Goal: Task Accomplishment & Management: Manage account settings

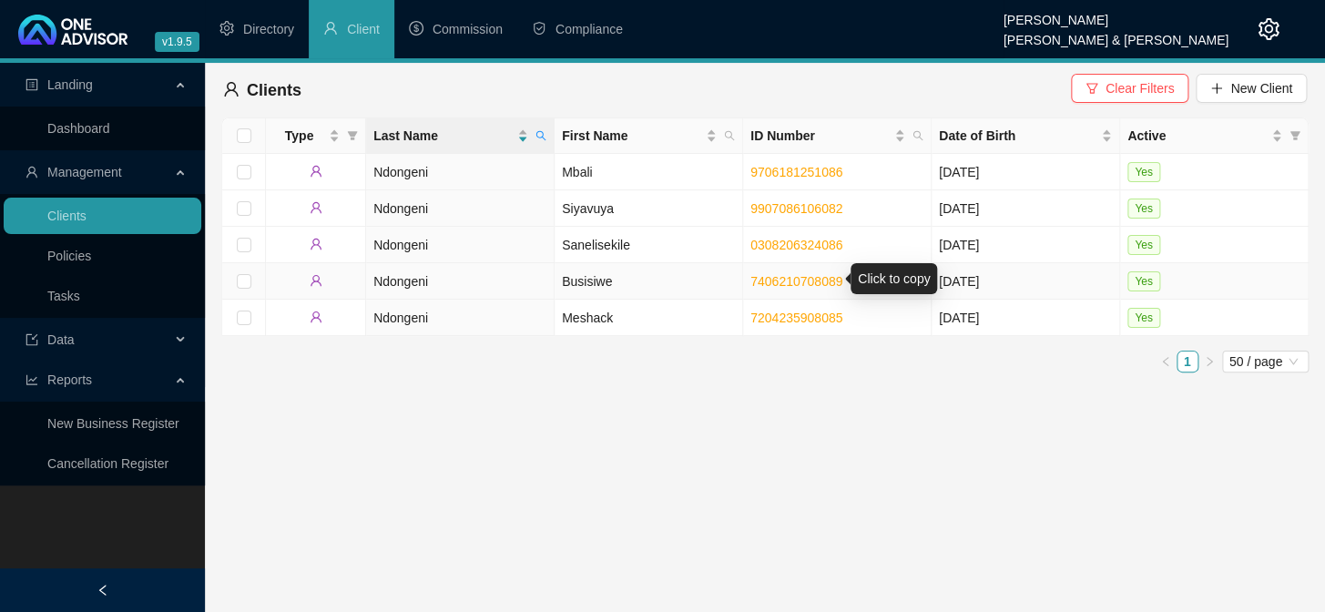
click at [794, 282] on link "7406210708089" at bounding box center [796, 281] width 92 height 15
click at [587, 280] on td "Busisiwe" at bounding box center [649, 281] width 188 height 36
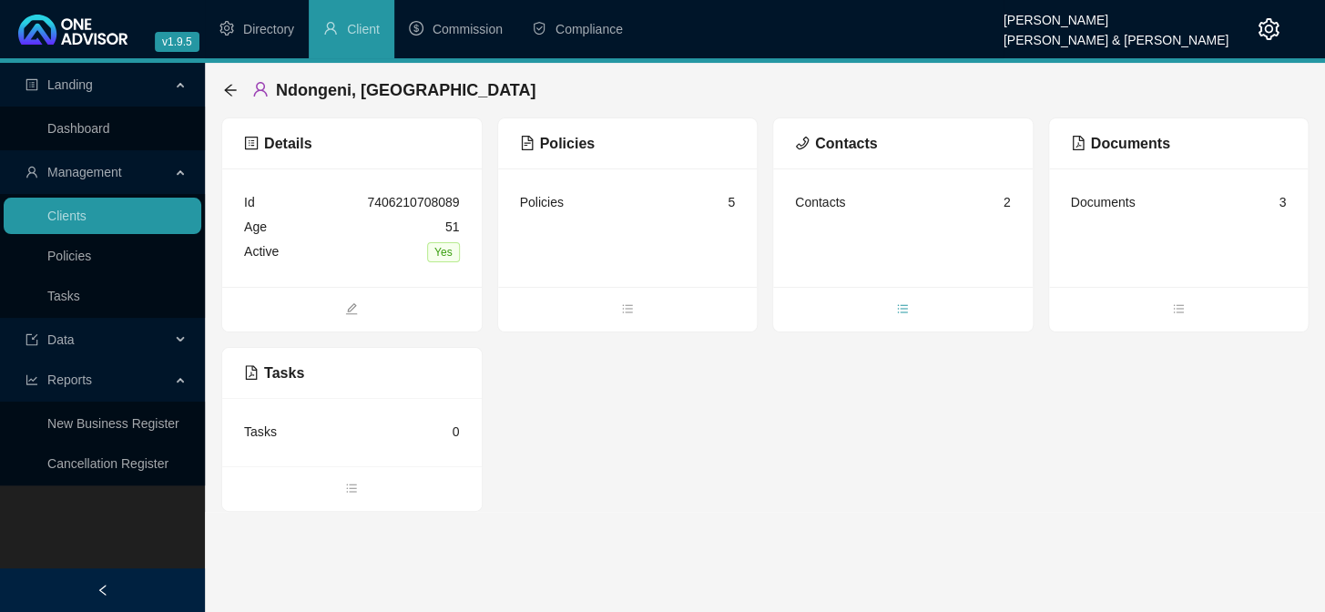
click at [904, 310] on icon "bars" at bounding box center [902, 308] width 13 height 13
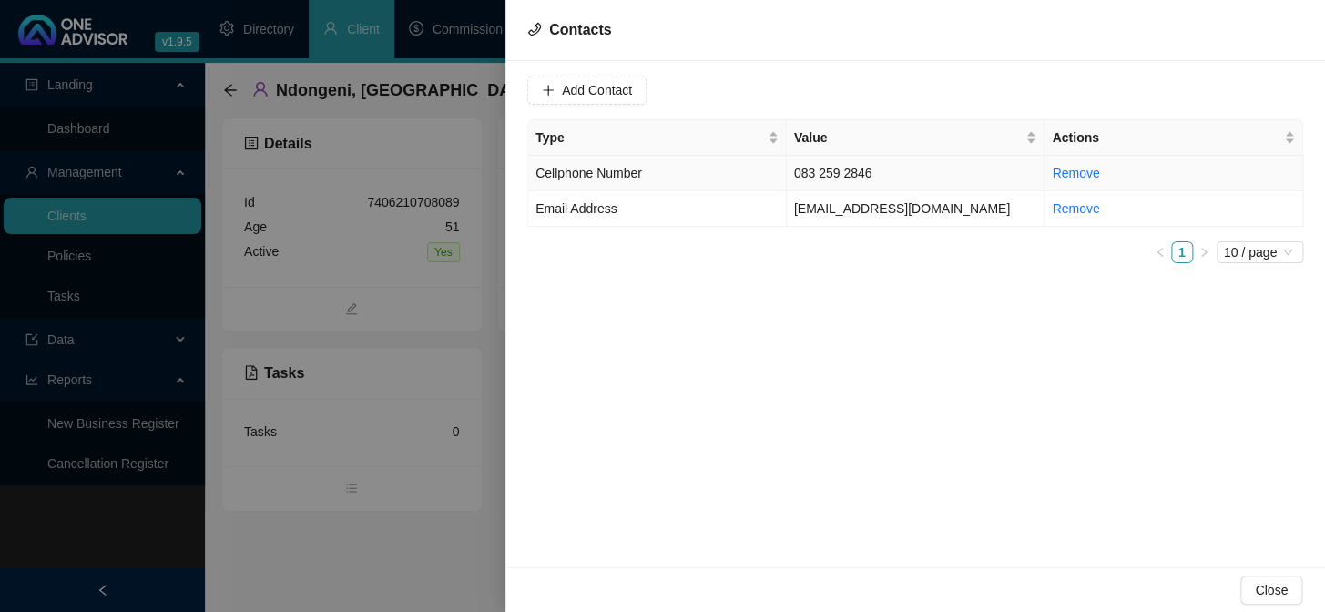
click at [873, 177] on td "083 259 2846" at bounding box center [916, 174] width 259 height 36
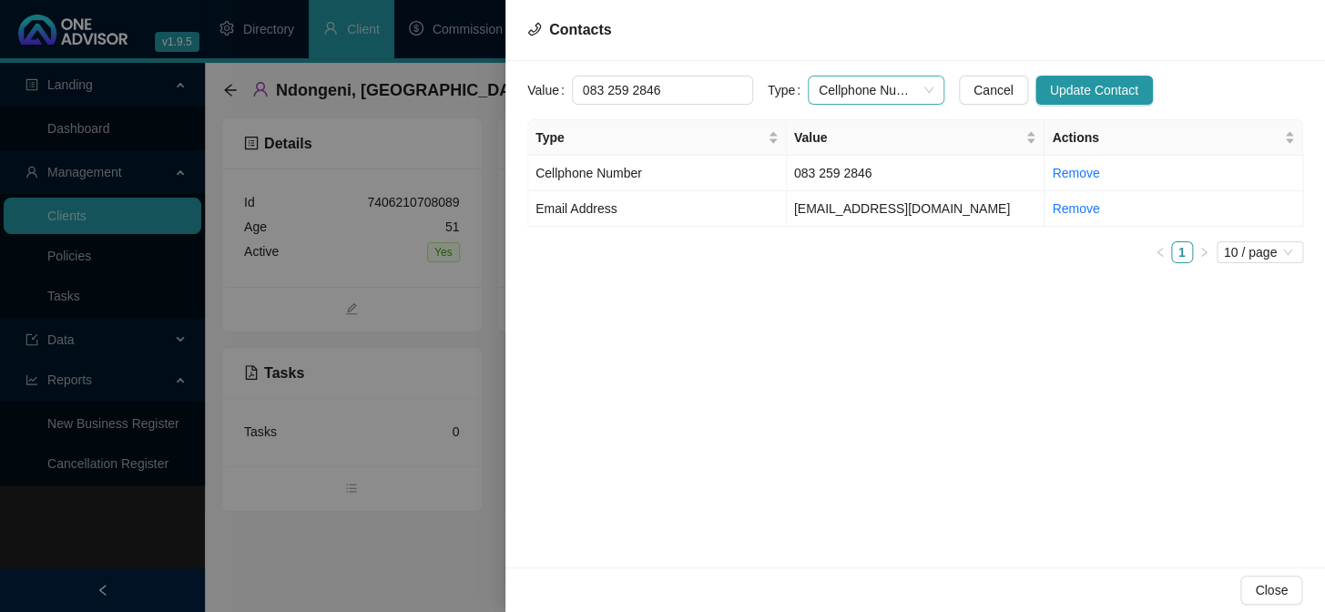
click at [907, 87] on span "Cellphone Number" at bounding box center [876, 89] width 115 height 27
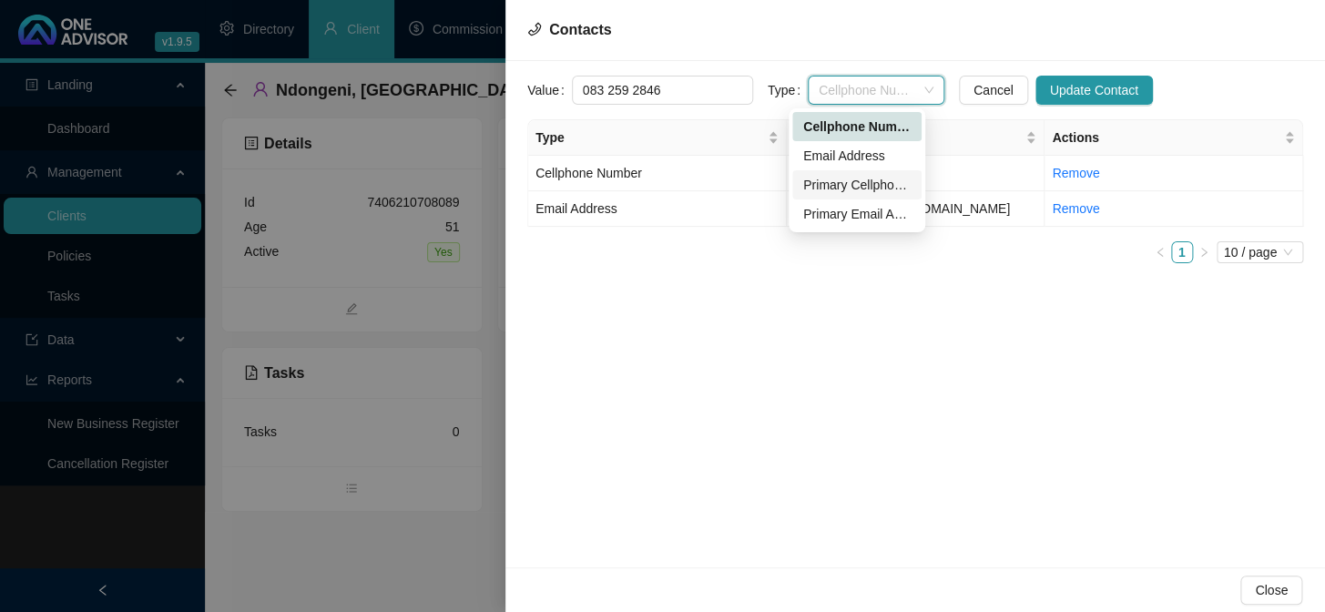
click at [857, 180] on div "Primary Cellphone Number" at bounding box center [856, 185] width 107 height 20
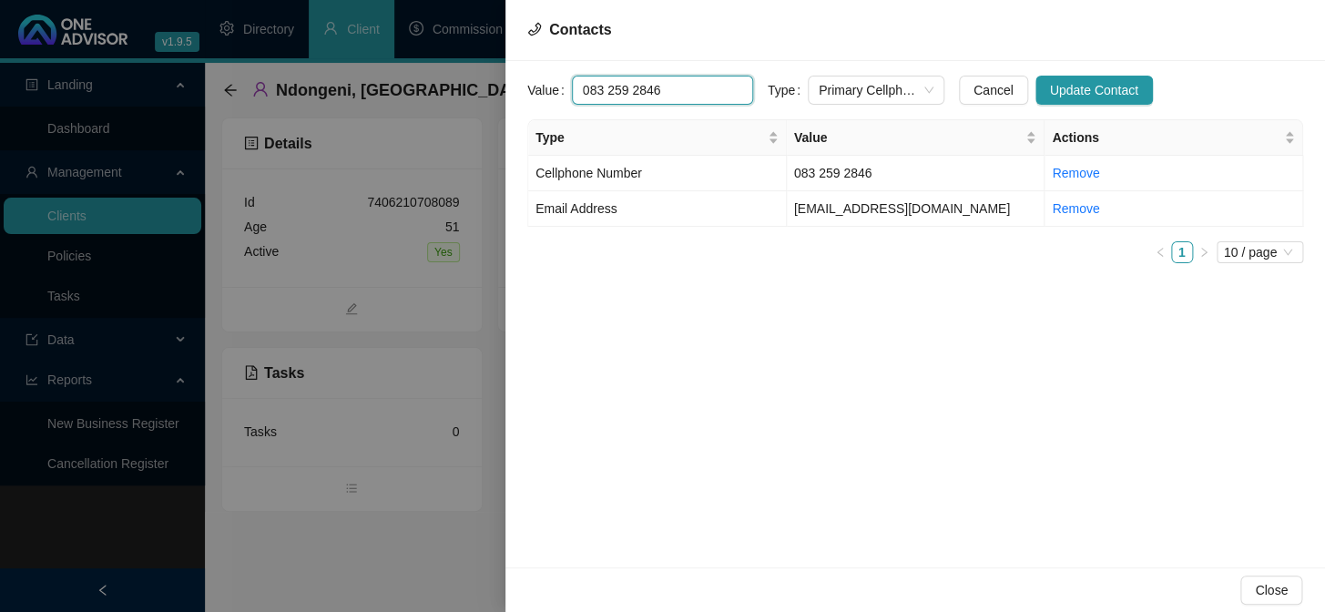
drag, startPoint x: 669, startPoint y: 90, endPoint x: 573, endPoint y: 97, distance: 96.7
click at [573, 97] on input "083 259 2846" at bounding box center [662, 90] width 181 height 29
click at [1054, 82] on span "Update Contact" at bounding box center [1094, 90] width 88 height 20
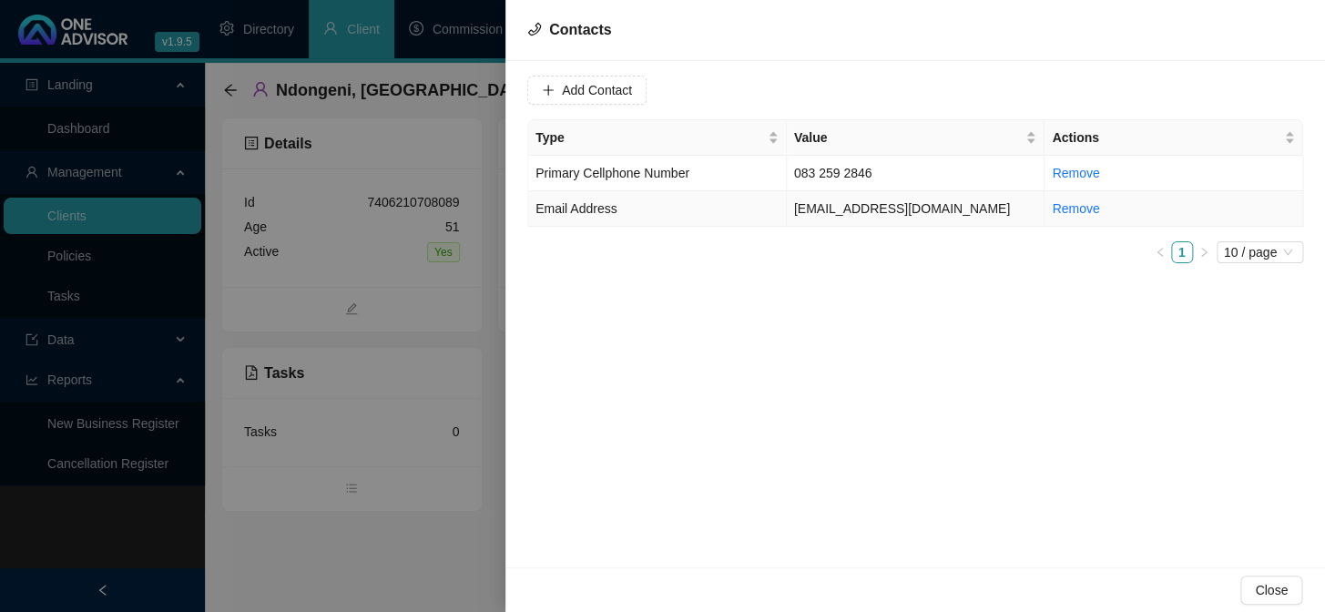
click at [595, 212] on span "Email Address" at bounding box center [575, 208] width 81 height 15
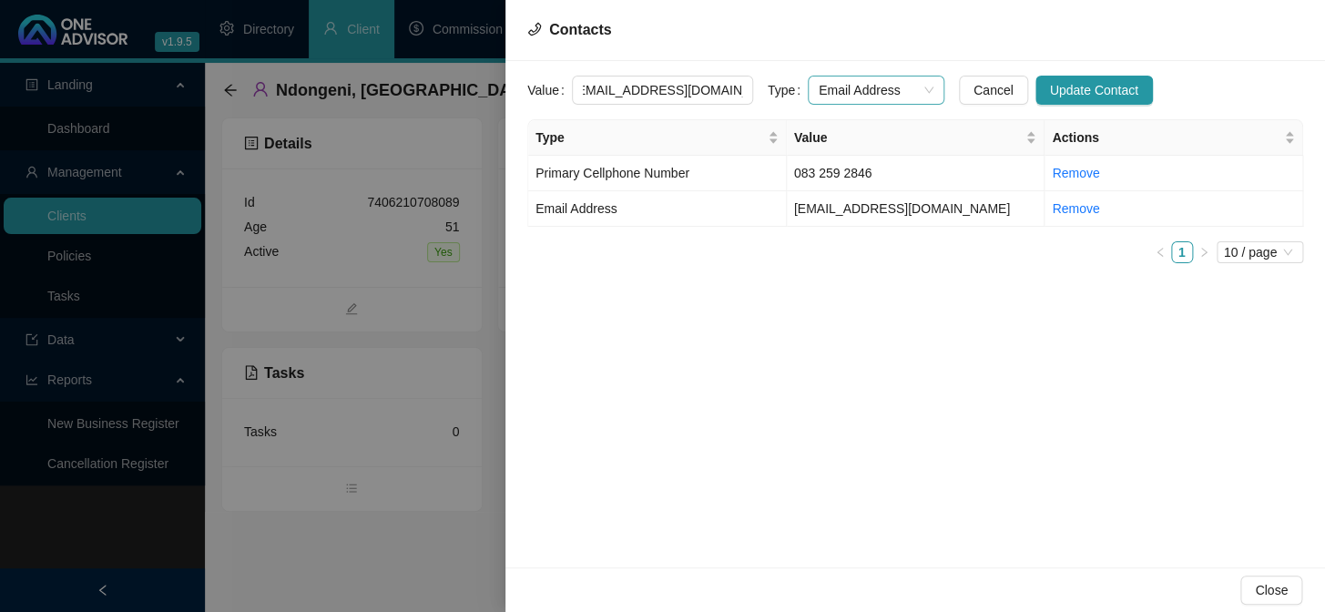
click at [914, 87] on div "Email Address" at bounding box center [876, 90] width 137 height 29
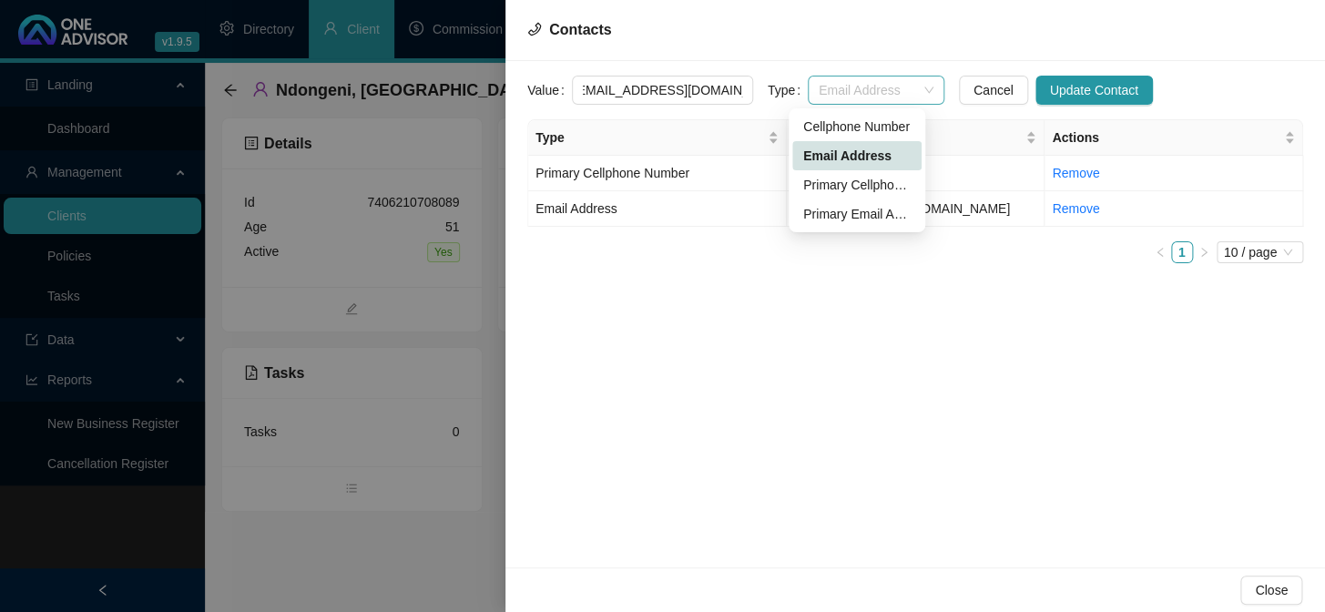
scroll to position [0, 0]
click at [870, 209] on div "Primary Email Address" at bounding box center [856, 214] width 107 height 20
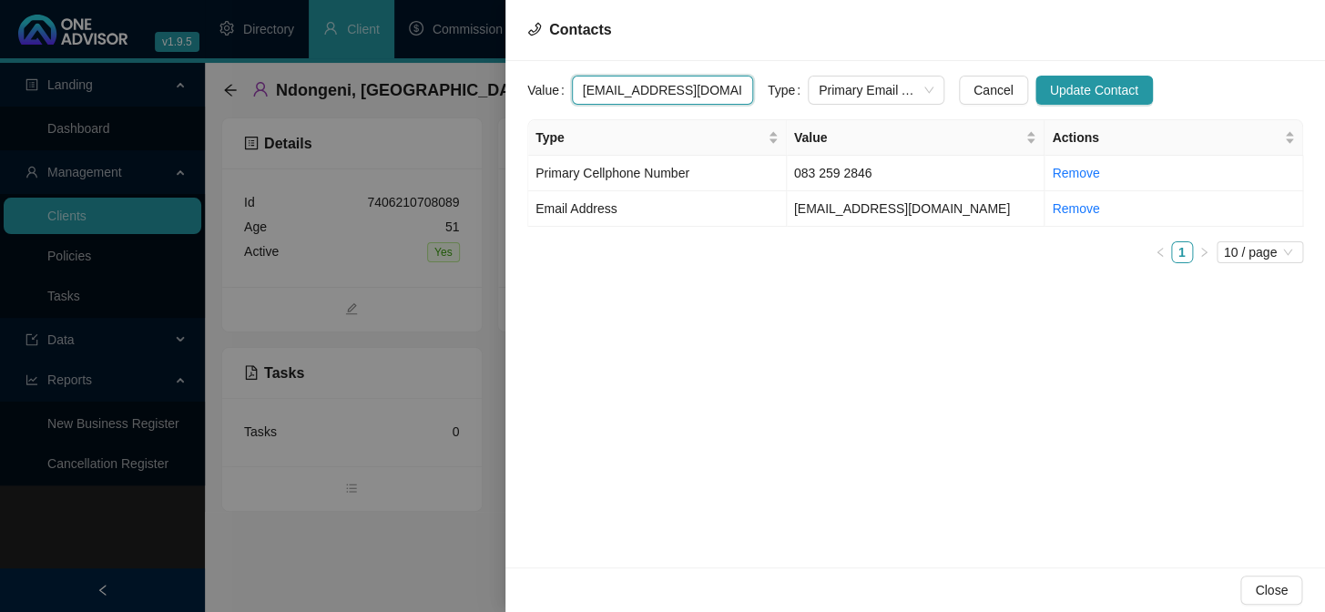
scroll to position [0, 9]
drag, startPoint x: 577, startPoint y: 91, endPoint x: 732, endPoint y: 91, distance: 154.8
click at [732, 91] on input "[EMAIL_ADDRESS][DOMAIN_NAME]" at bounding box center [662, 90] width 181 height 29
click at [1090, 76] on button "Update Contact" at bounding box center [1093, 90] width 117 height 29
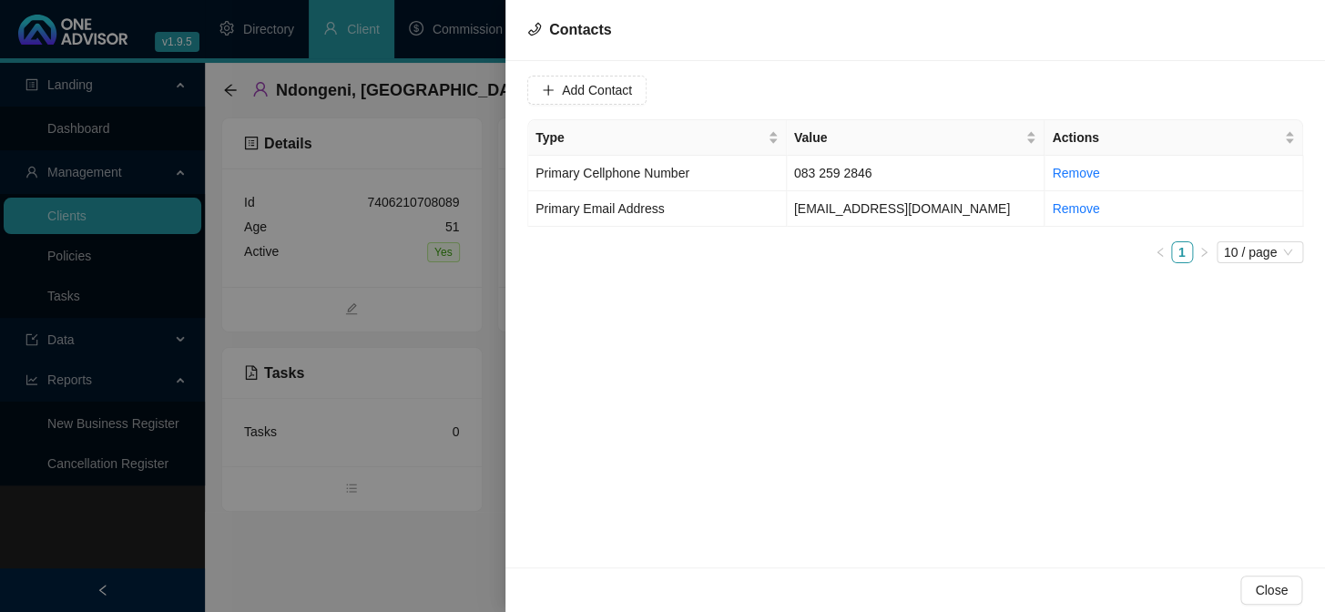
click at [440, 534] on div at bounding box center [662, 306] width 1325 height 612
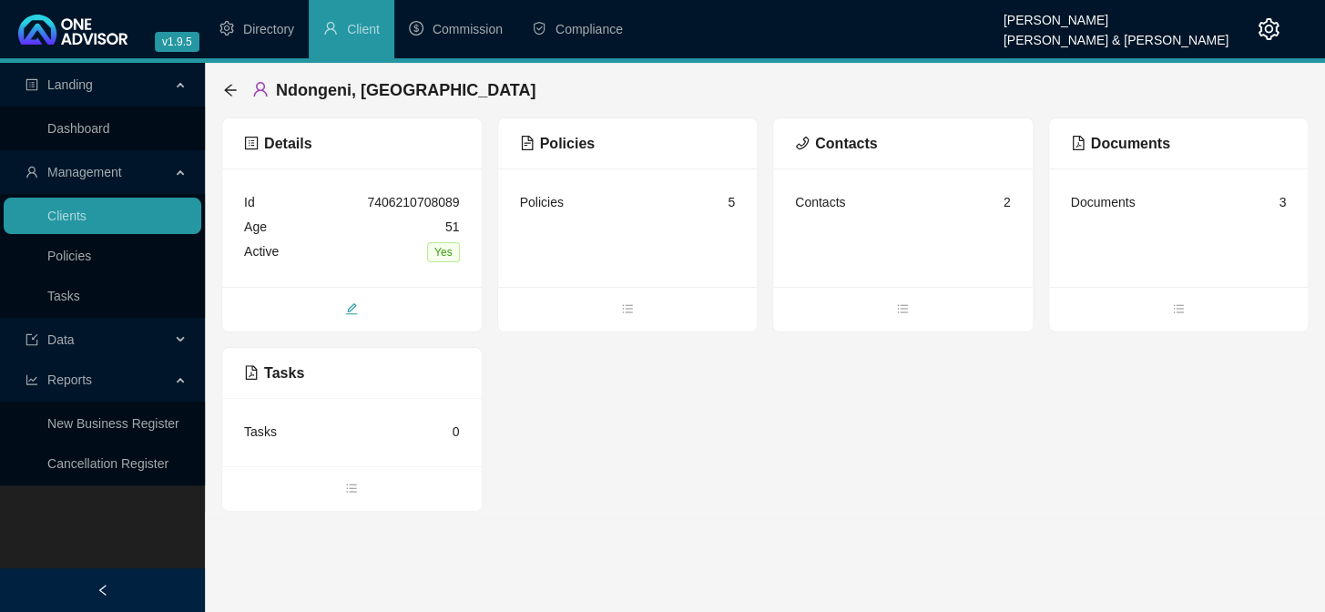
click at [348, 310] on icon "edit" at bounding box center [352, 309] width 12 height 12
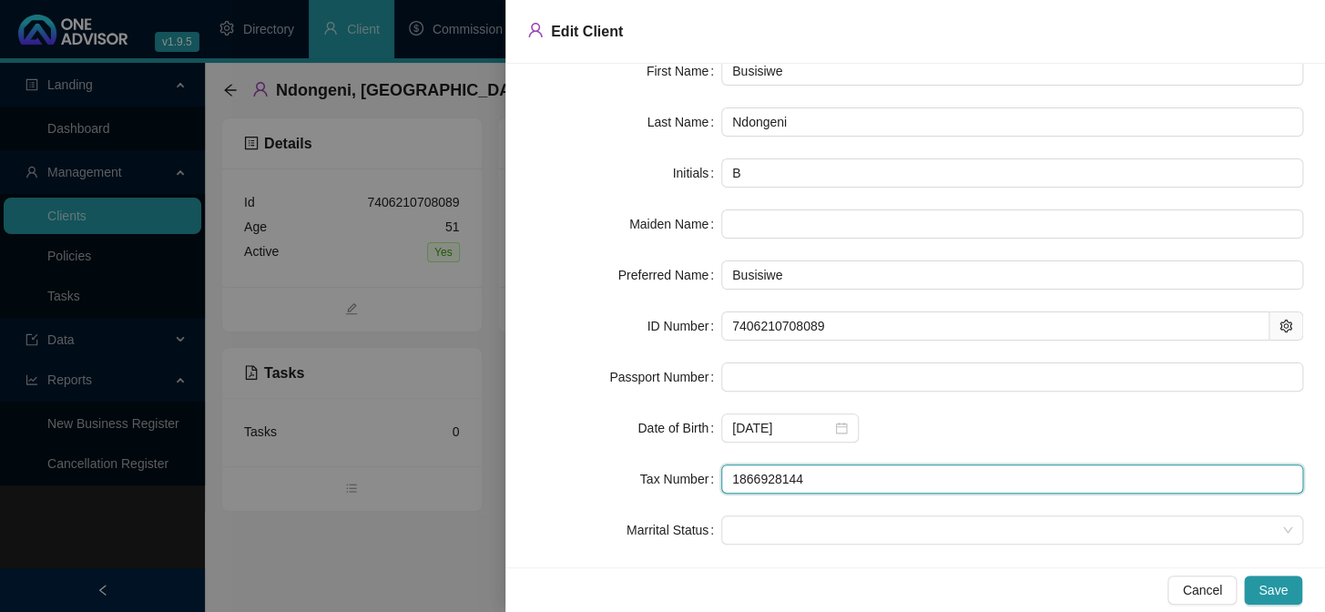
scroll to position [152, 0]
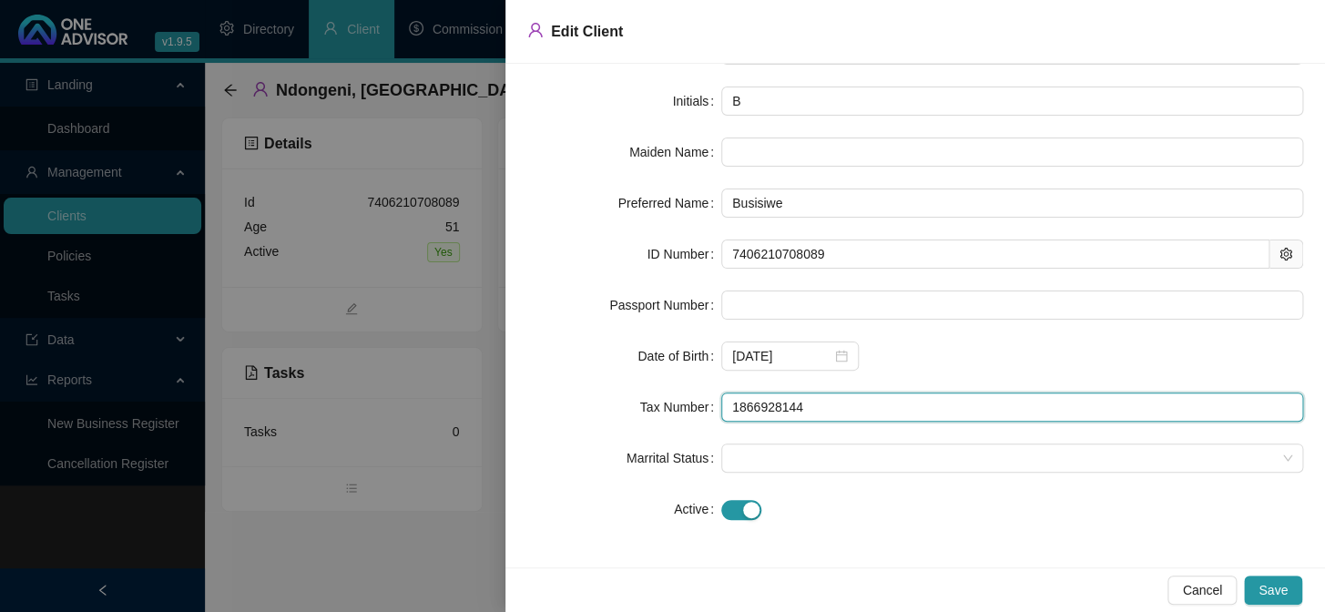
drag, startPoint x: 819, startPoint y: 556, endPoint x: 726, endPoint y: 404, distance: 178.2
click at [726, 404] on input "1866928144" at bounding box center [1012, 406] width 582 height 29
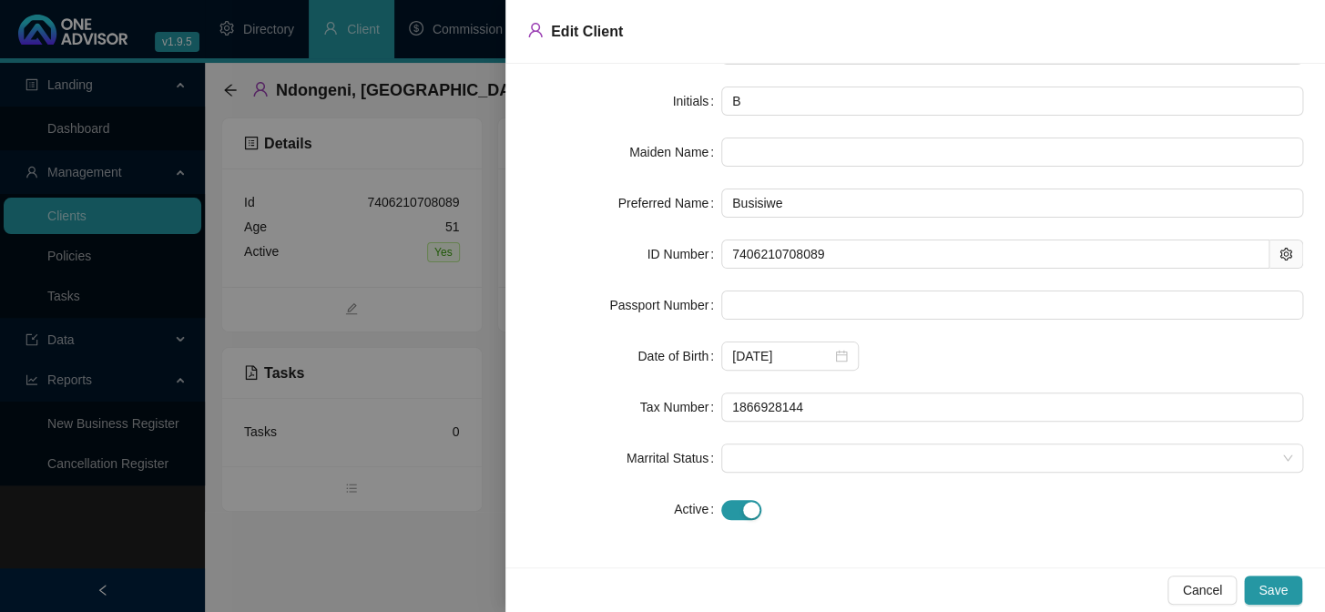
click at [342, 458] on div at bounding box center [662, 306] width 1325 height 612
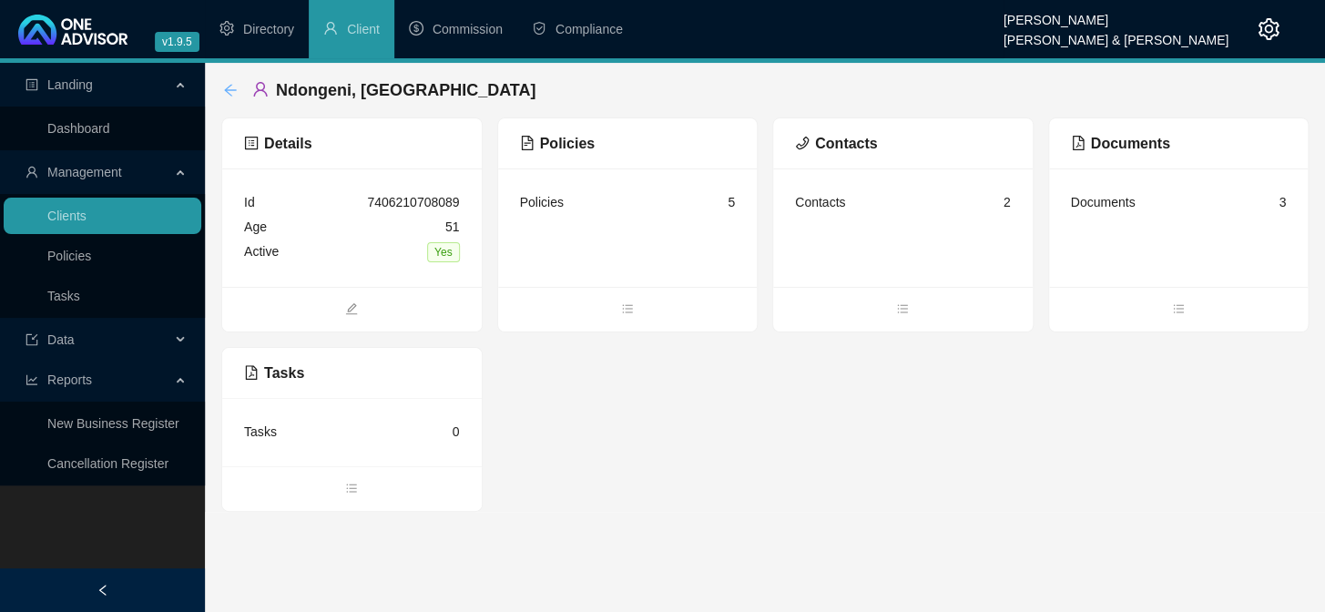
click at [223, 88] on icon "arrow-left" at bounding box center [230, 90] width 15 height 15
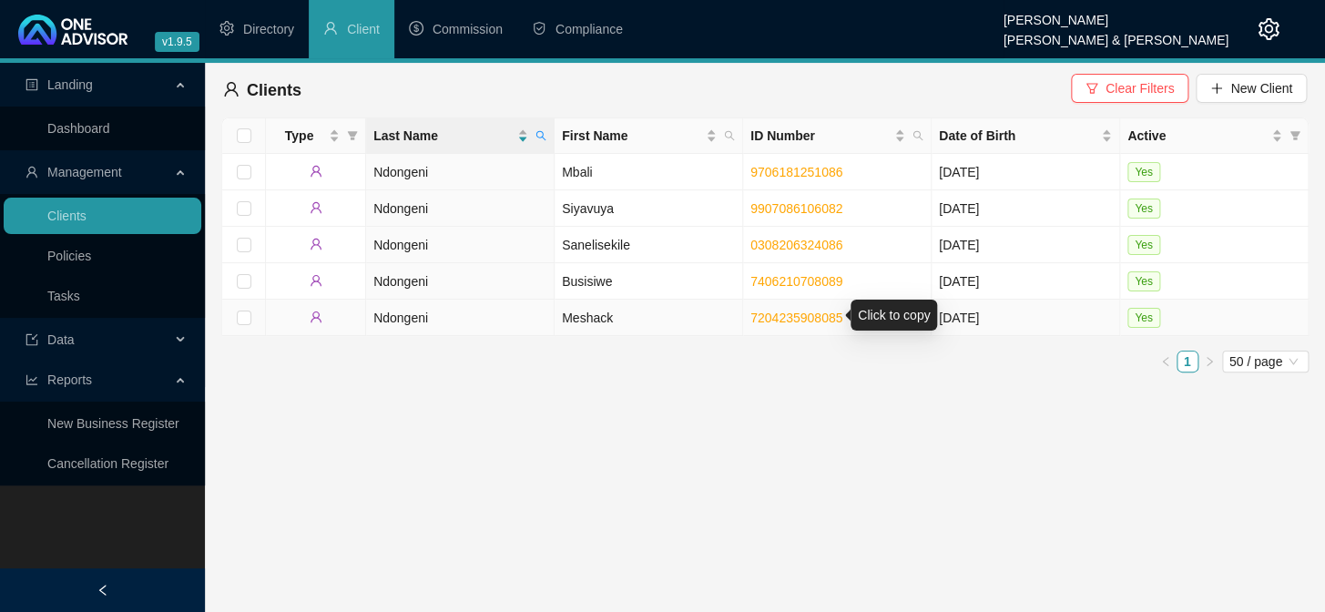
click at [777, 310] on link "7204235908085" at bounding box center [796, 317] width 92 height 15
click at [409, 319] on td "Ndongeni" at bounding box center [460, 318] width 188 height 36
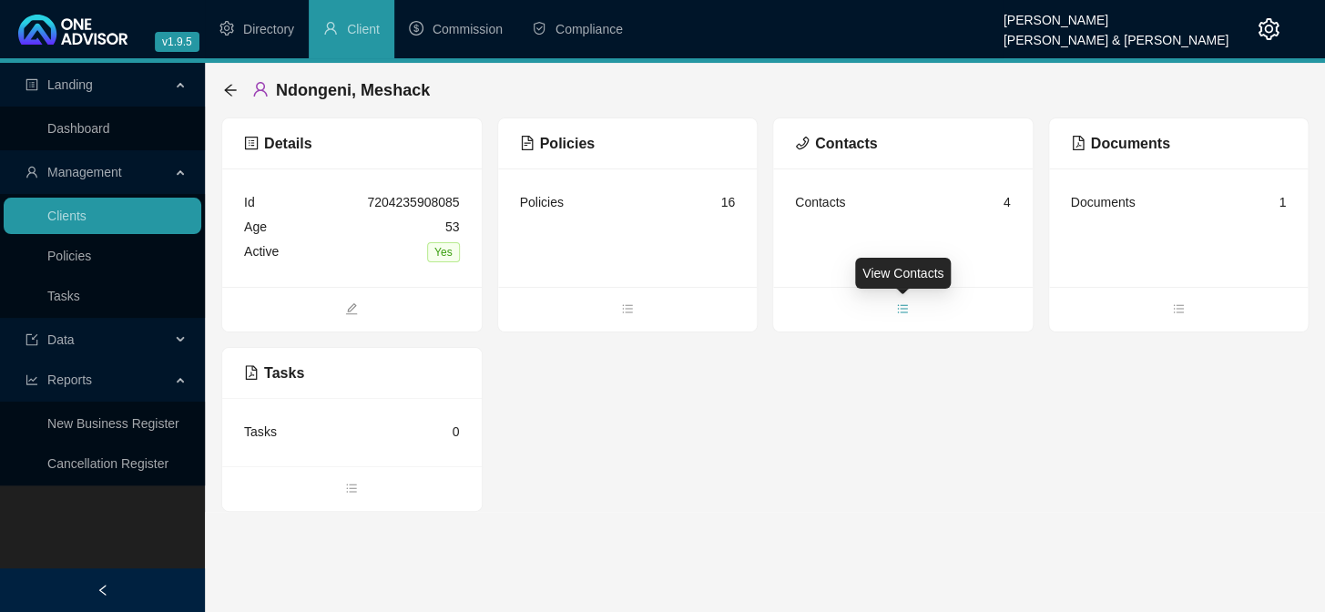
click at [898, 307] on icon "bars" at bounding box center [902, 308] width 13 height 13
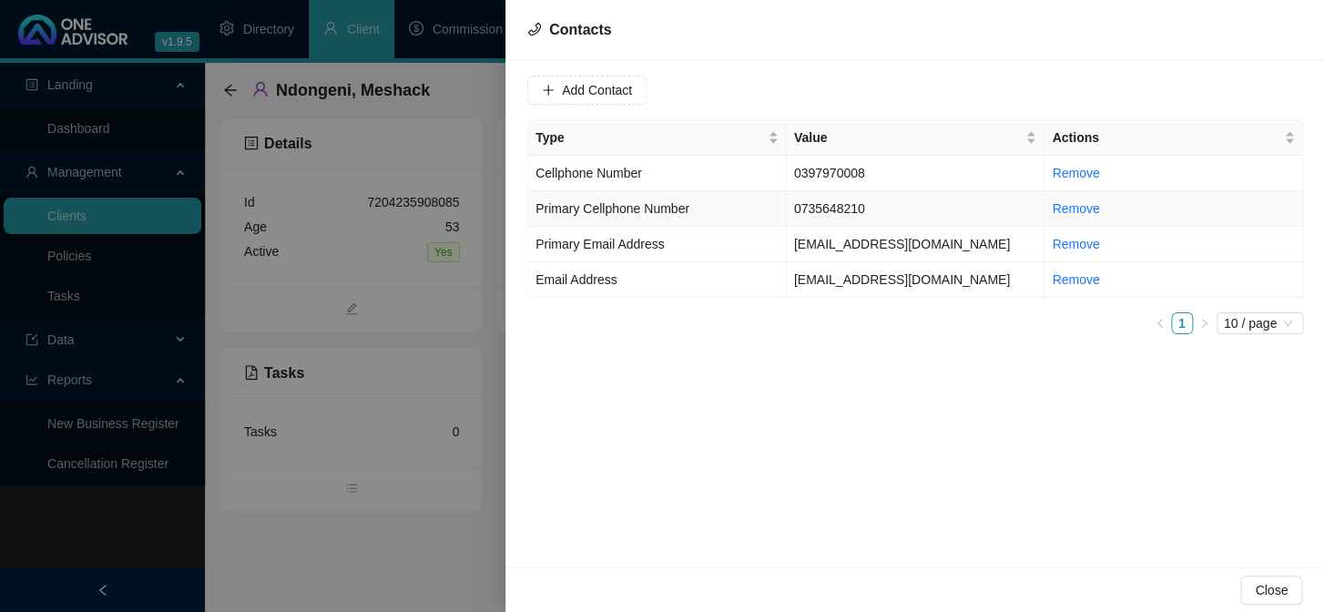
click at [823, 209] on td "0735648210" at bounding box center [916, 209] width 259 height 36
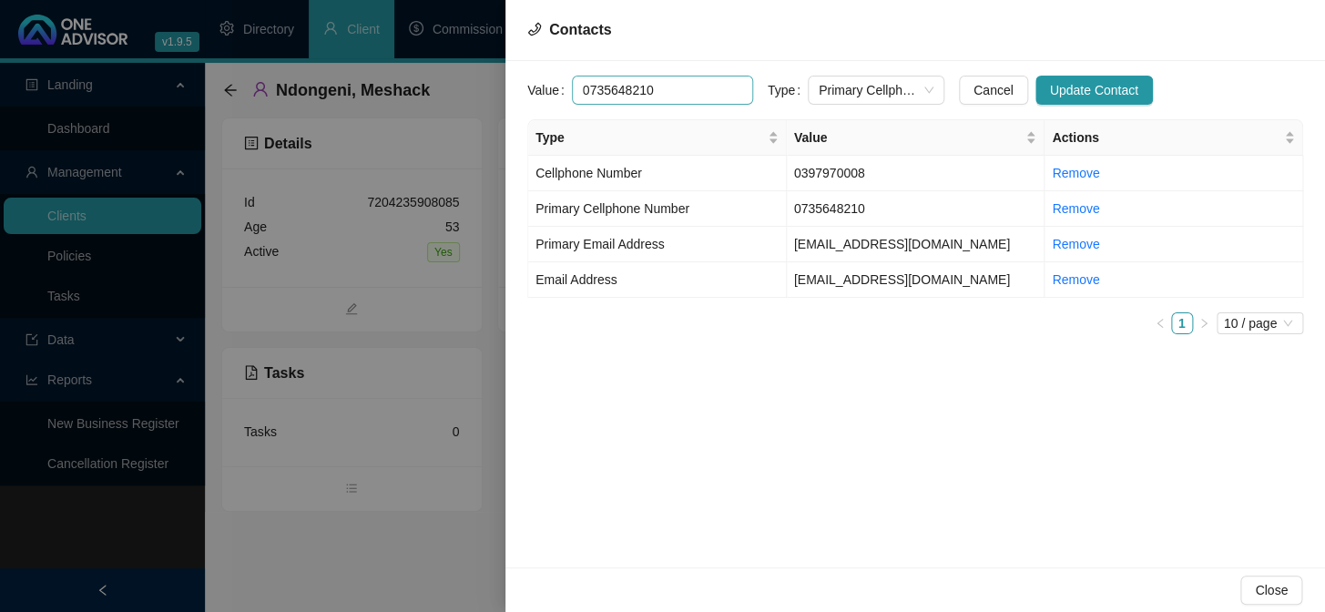
drag, startPoint x: 656, startPoint y: 87, endPoint x: 572, endPoint y: 91, distance: 83.9
click at [572, 91] on input "0735648210" at bounding box center [662, 90] width 181 height 29
click at [718, 382] on div "Value [PHONE_NUMBER] Type Primary Cellphone Number Cancel Update Contact Type V…" at bounding box center [914, 314] width 819 height 506
click at [626, 247] on span "Primary Email Address" at bounding box center [599, 244] width 129 height 15
drag, startPoint x: 729, startPoint y: 88, endPoint x: 565, endPoint y: 94, distance: 164.9
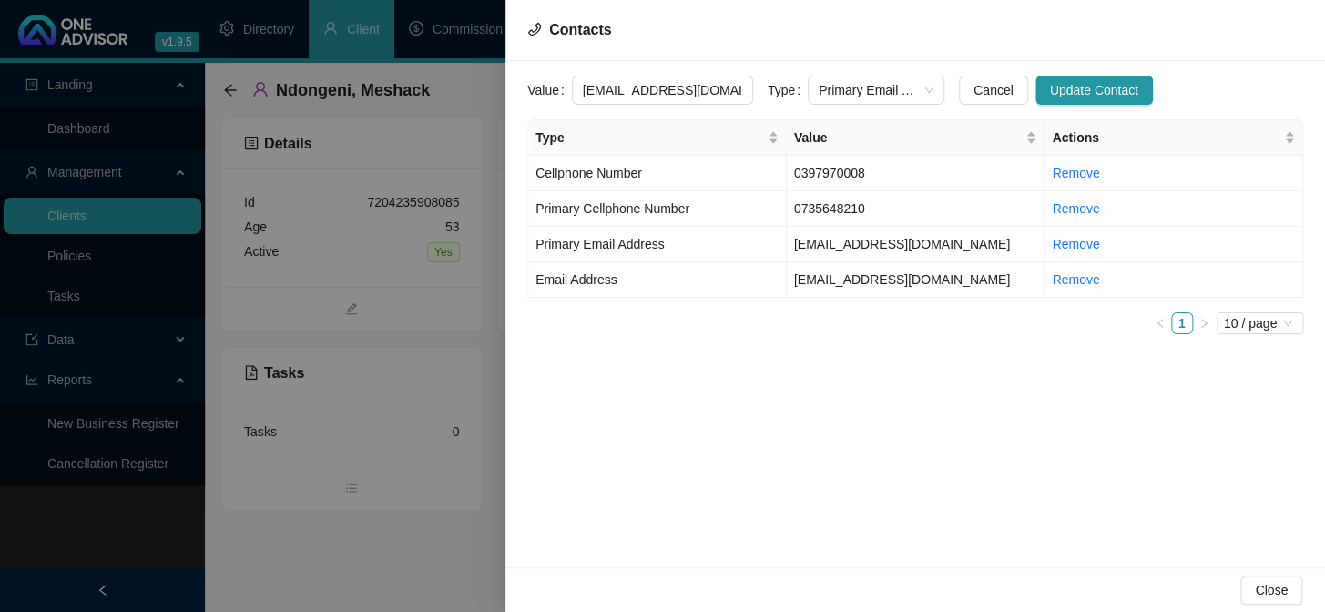
click at [565, 94] on div "Value [EMAIL_ADDRESS][DOMAIN_NAME]" at bounding box center [640, 90] width 226 height 29
click at [803, 453] on div "Value [EMAIL_ADDRESS][DOMAIN_NAME] Type Primary Email Address Cancel Update Con…" at bounding box center [914, 314] width 819 height 506
click at [413, 483] on div at bounding box center [662, 306] width 1325 height 612
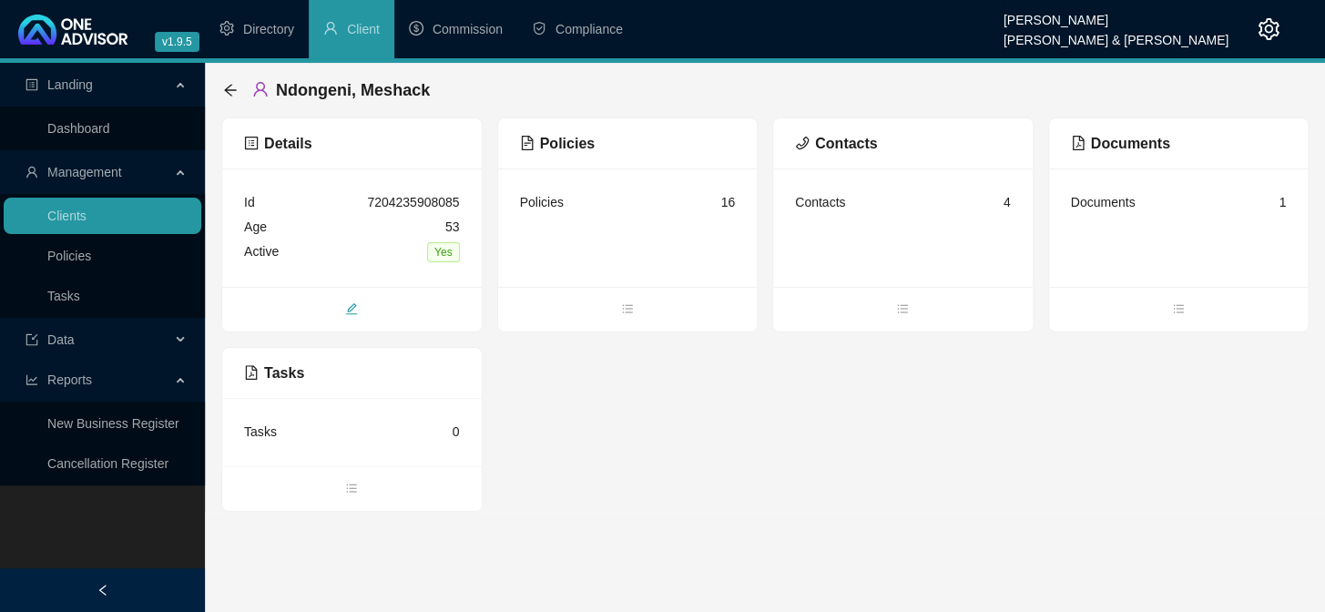
click at [351, 310] on icon "edit" at bounding box center [352, 309] width 12 height 12
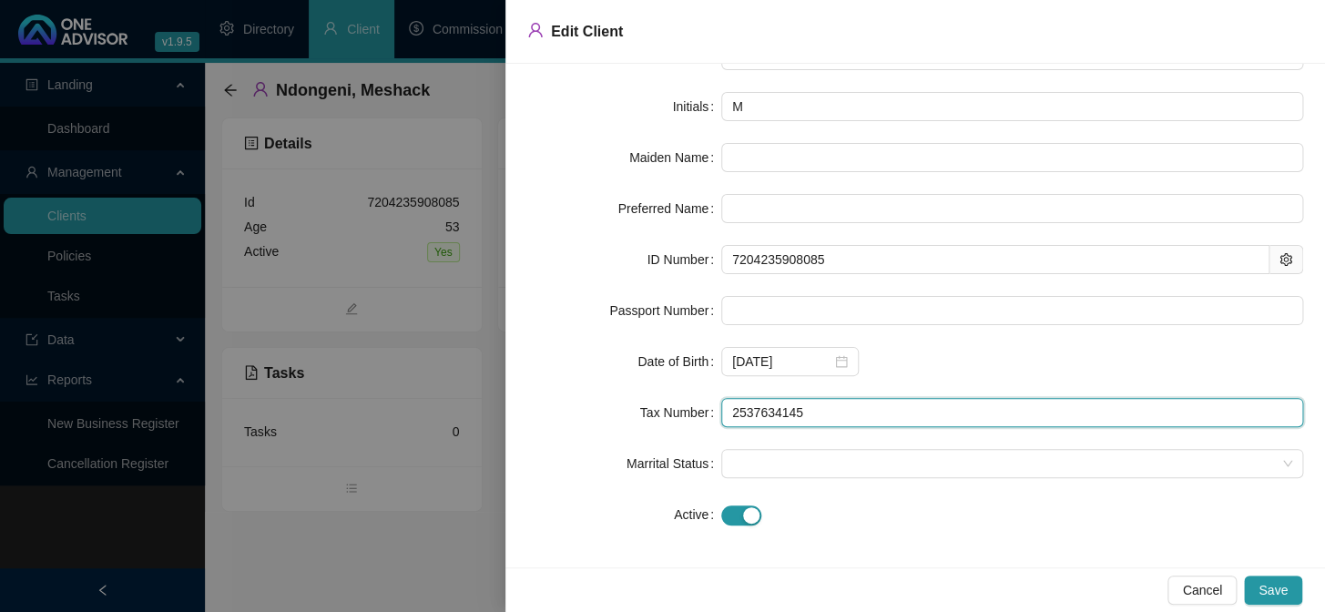
scroll to position [152, 0]
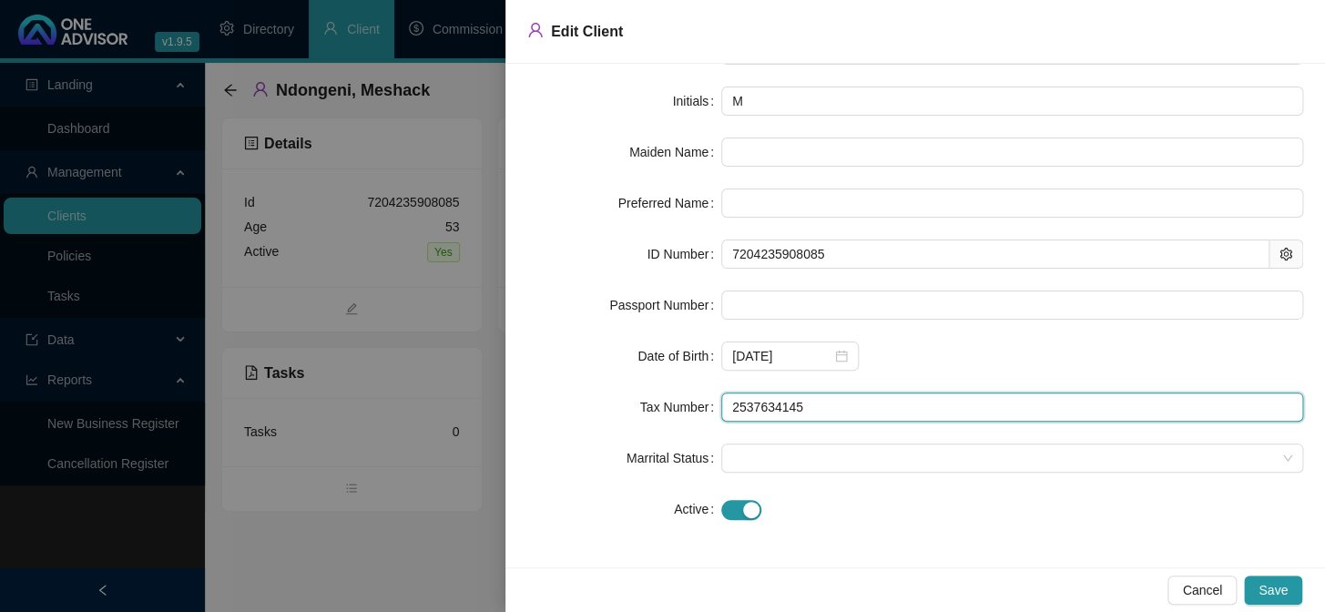
drag, startPoint x: 809, startPoint y: 564, endPoint x: 728, endPoint y: 409, distance: 175.1
click at [728, 409] on input "2537634145" at bounding box center [1012, 406] width 582 height 29
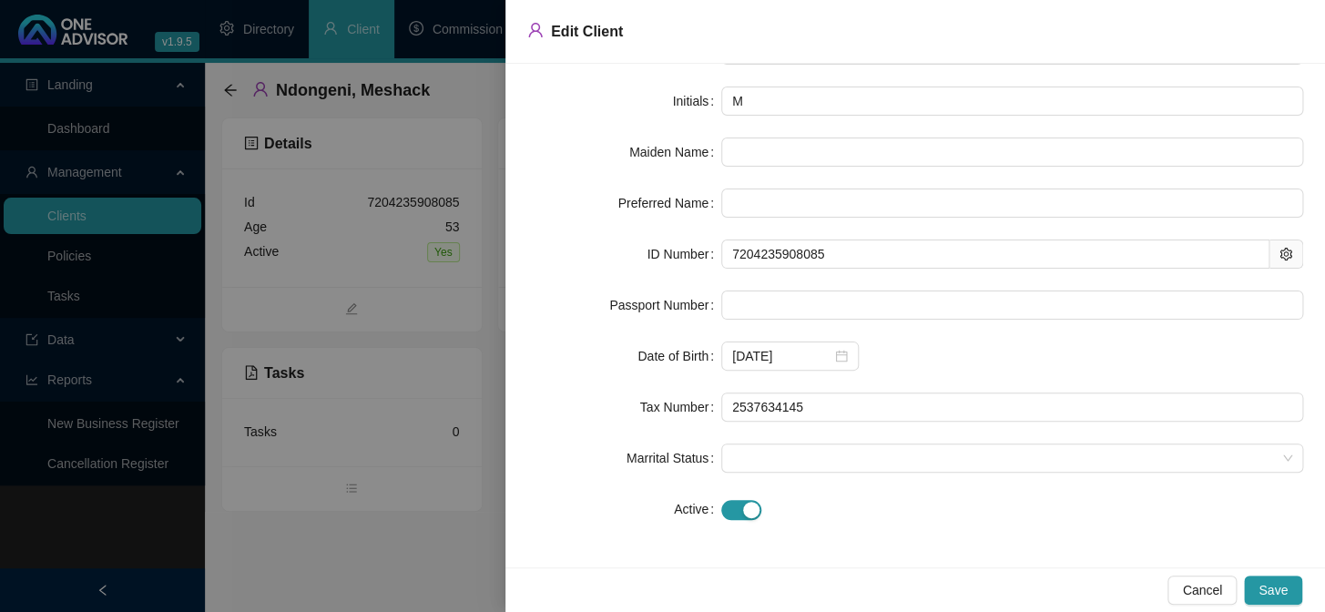
click at [560, 553] on div "Client Type Individual First Name [PERSON_NAME] Last Name Ndongeni Initials M M…" at bounding box center [914, 316] width 819 height 504
click at [310, 537] on div at bounding box center [662, 306] width 1325 height 612
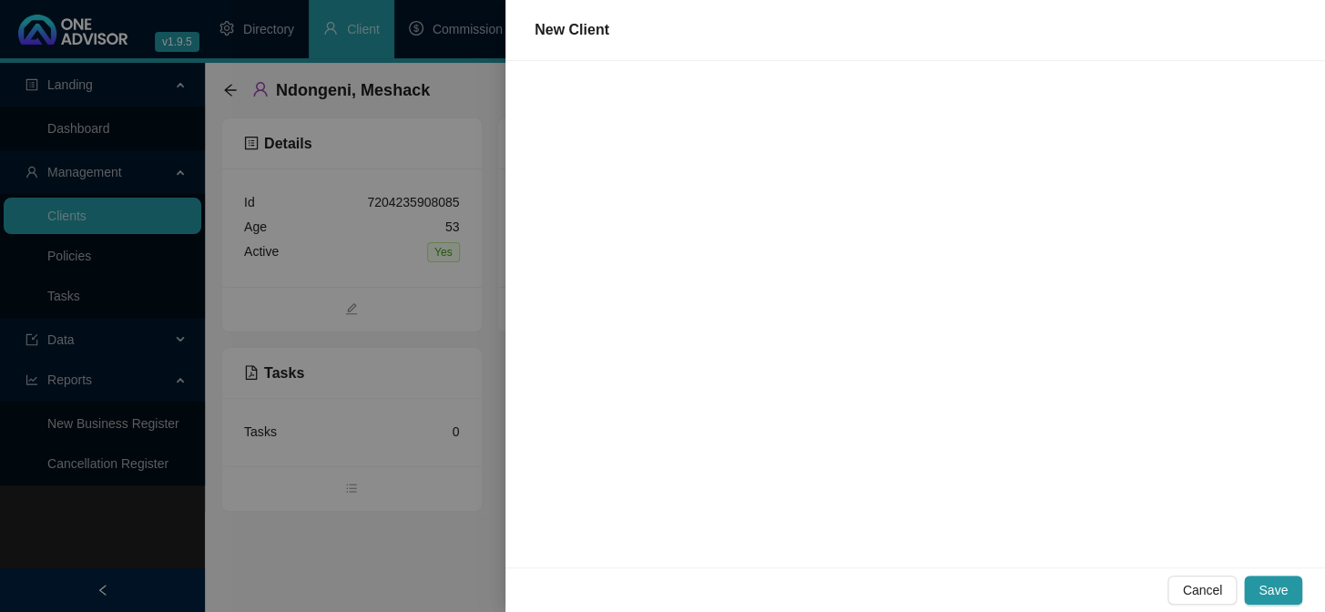
scroll to position [0, 0]
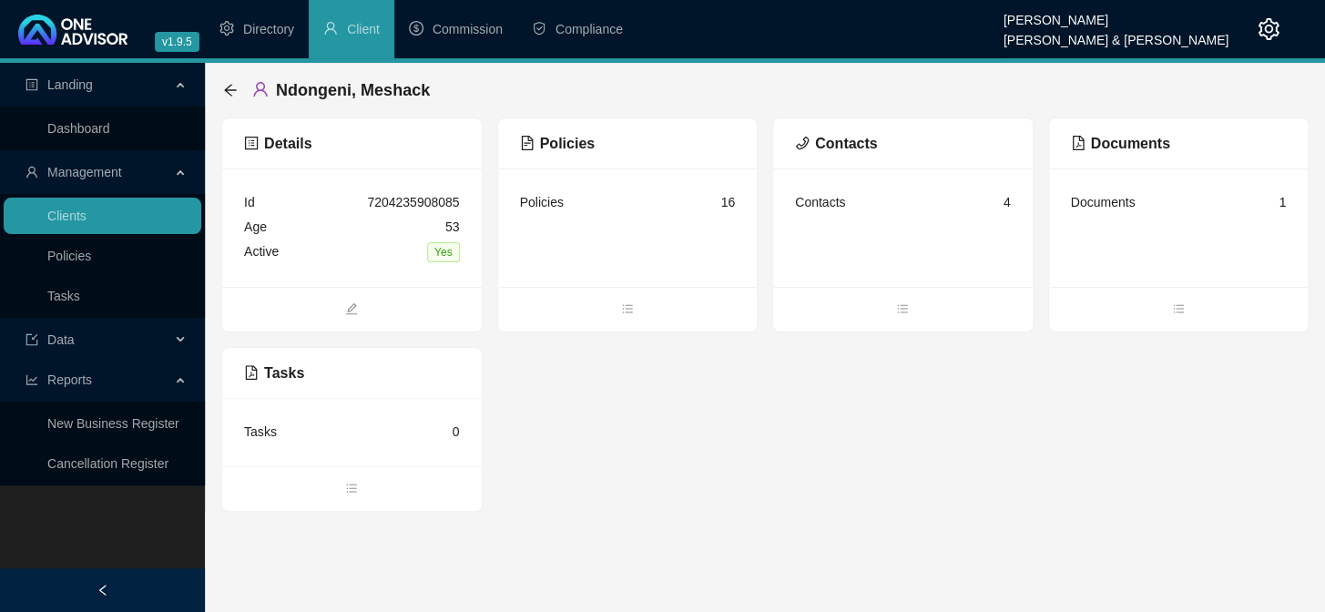
click at [107, 177] on span "Management" at bounding box center [84, 172] width 75 height 15
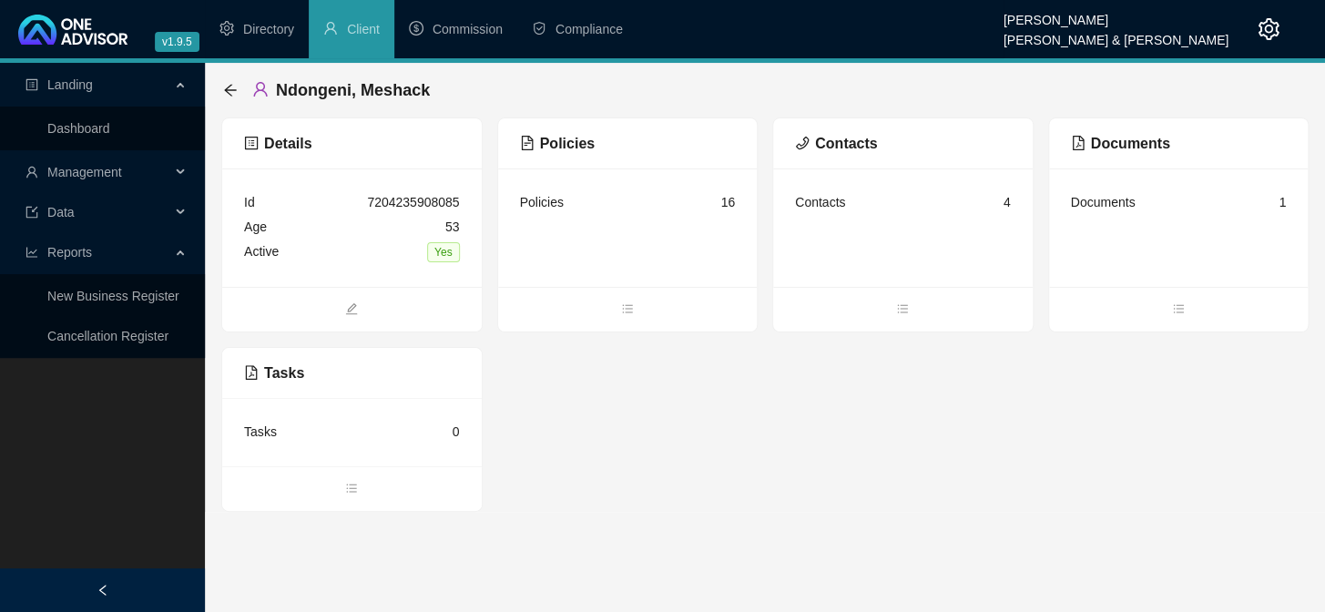
click at [107, 177] on span "Management" at bounding box center [84, 172] width 75 height 15
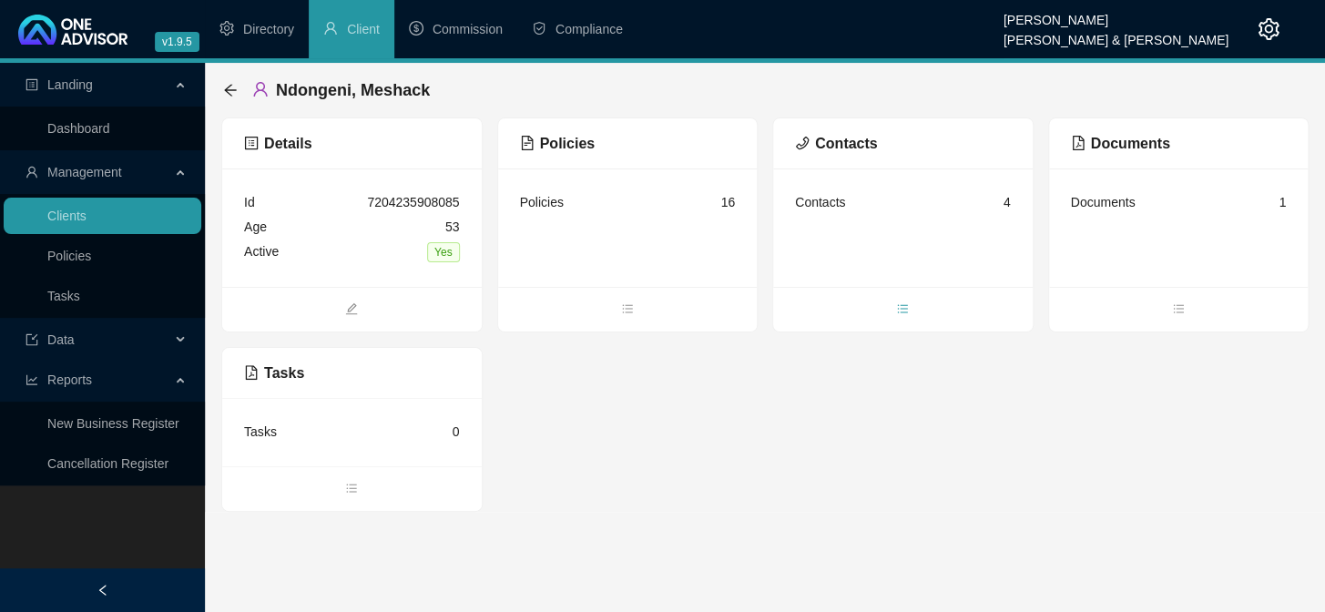
click at [905, 308] on icon "bars" at bounding box center [903, 308] width 10 height 8
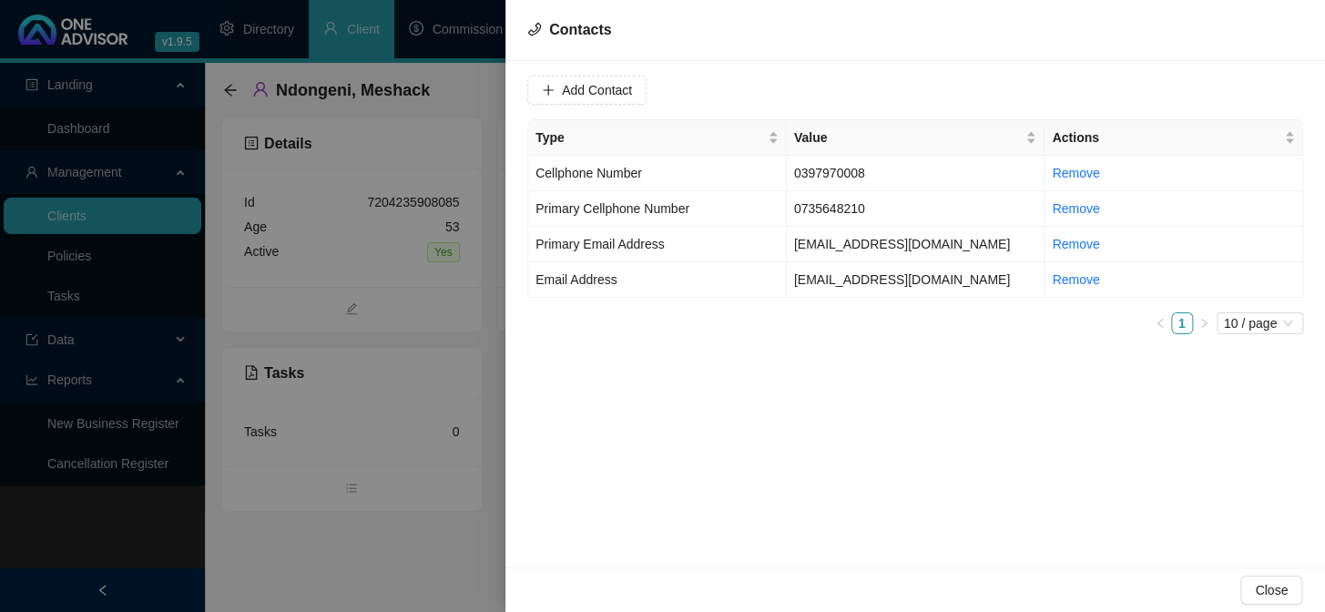
click at [276, 559] on div at bounding box center [662, 306] width 1325 height 612
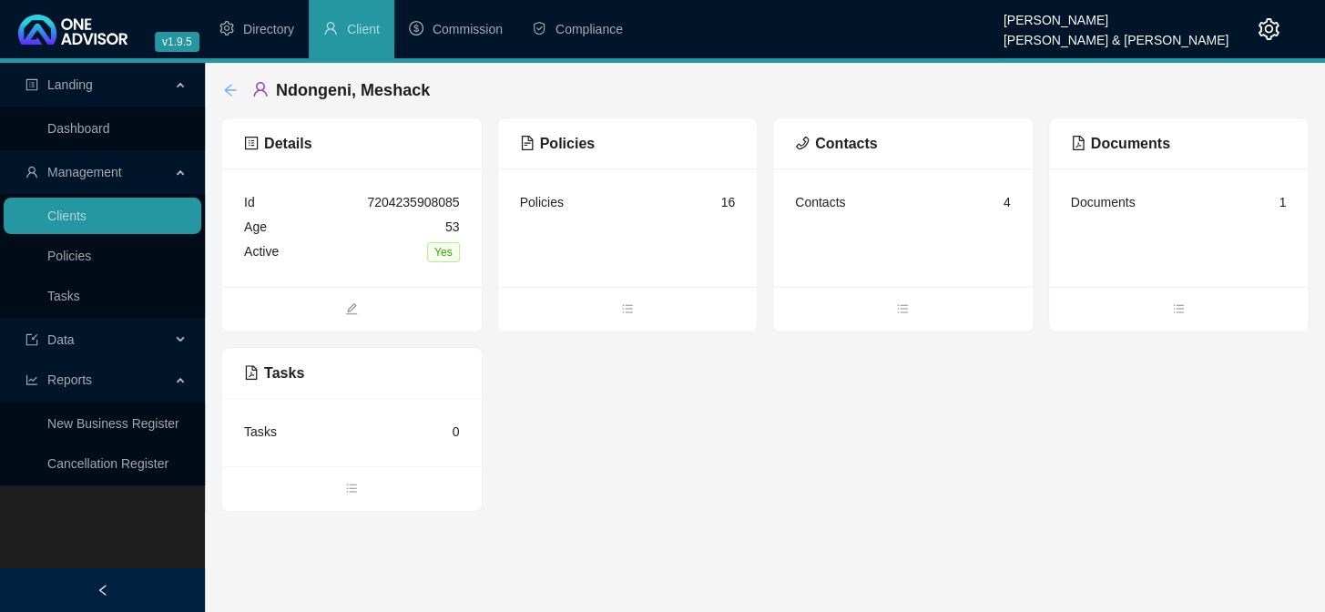
click at [231, 93] on icon "arrow-left" at bounding box center [230, 90] width 15 height 15
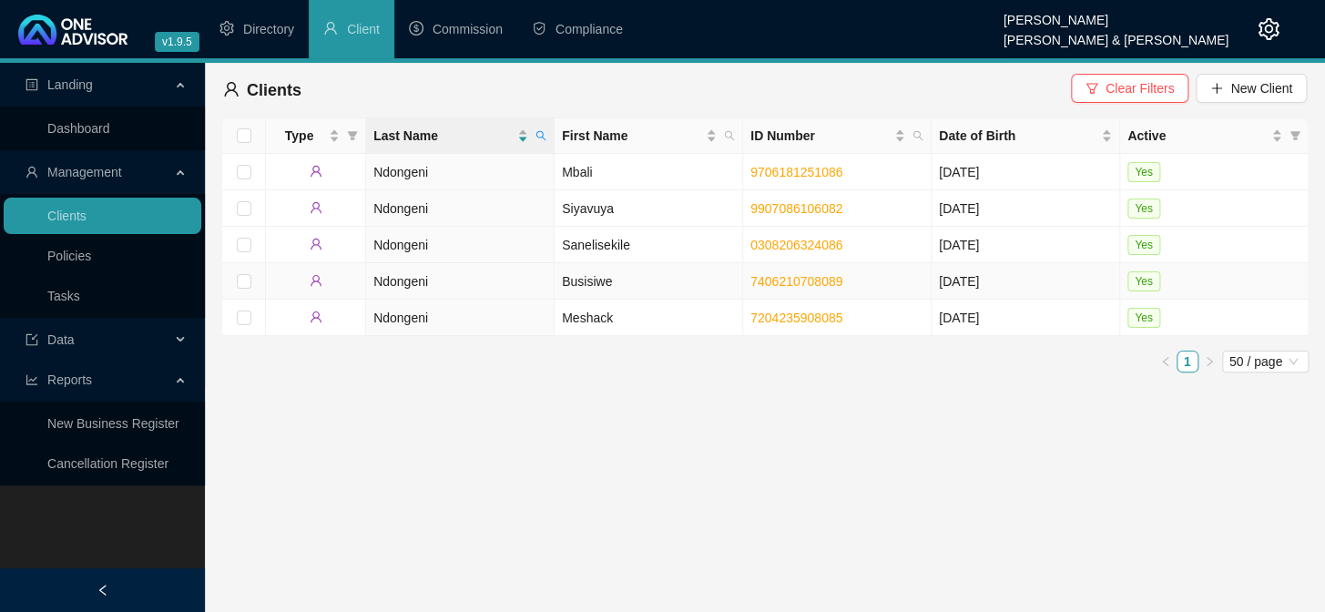
click at [402, 282] on td "Ndongeni" at bounding box center [460, 281] width 188 height 36
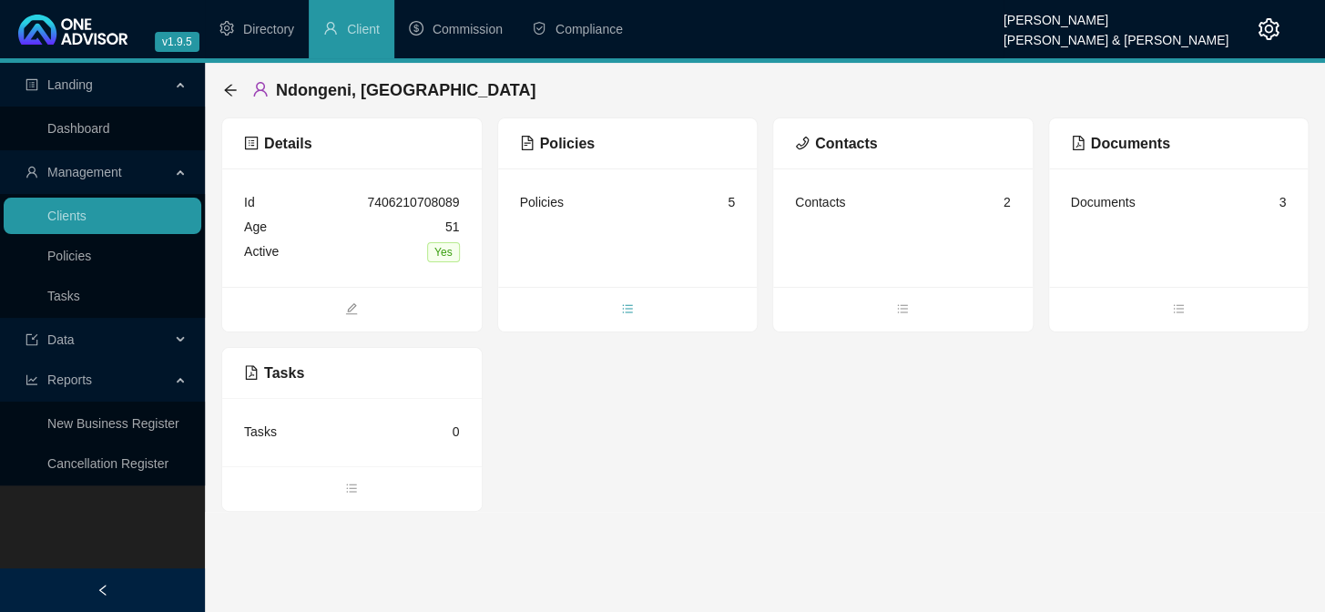
click at [621, 303] on icon "bars" at bounding box center [627, 308] width 13 height 13
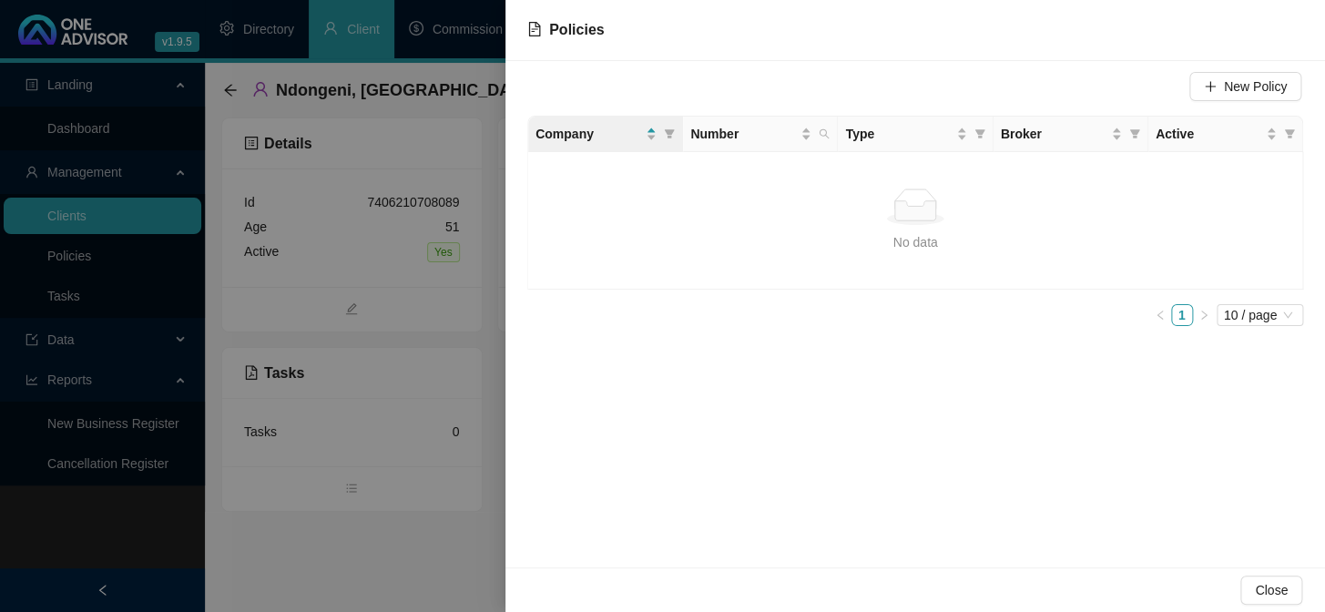
click at [432, 521] on div at bounding box center [662, 306] width 1325 height 612
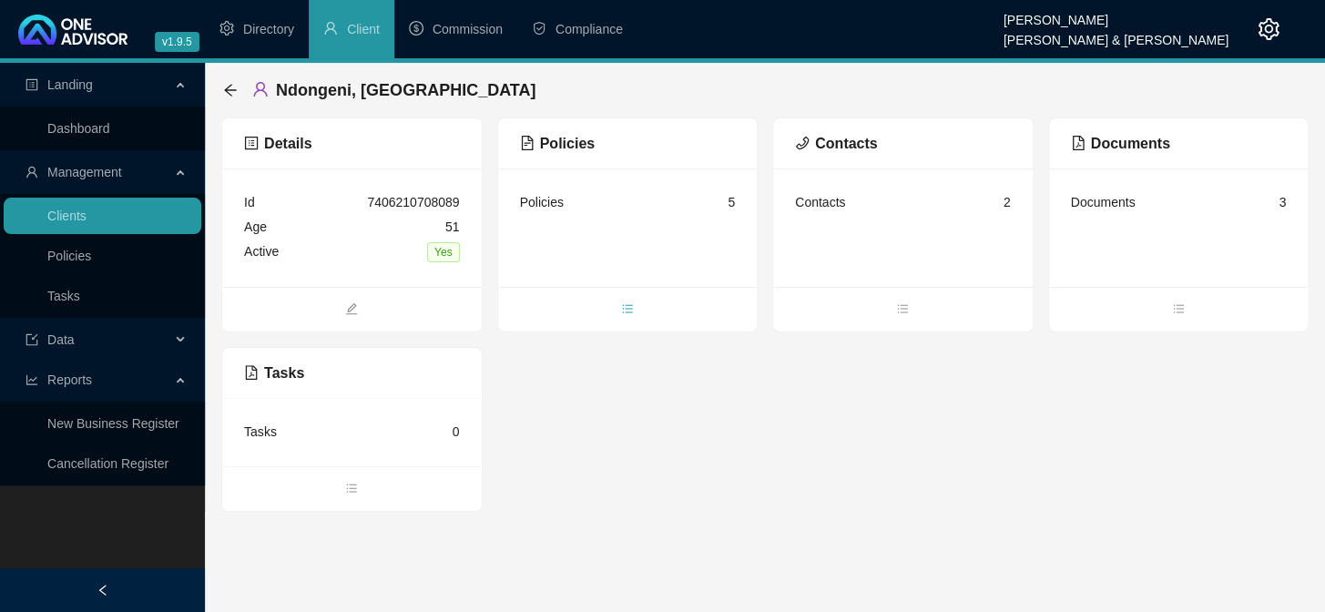
click at [628, 314] on icon "bars" at bounding box center [627, 308] width 13 height 13
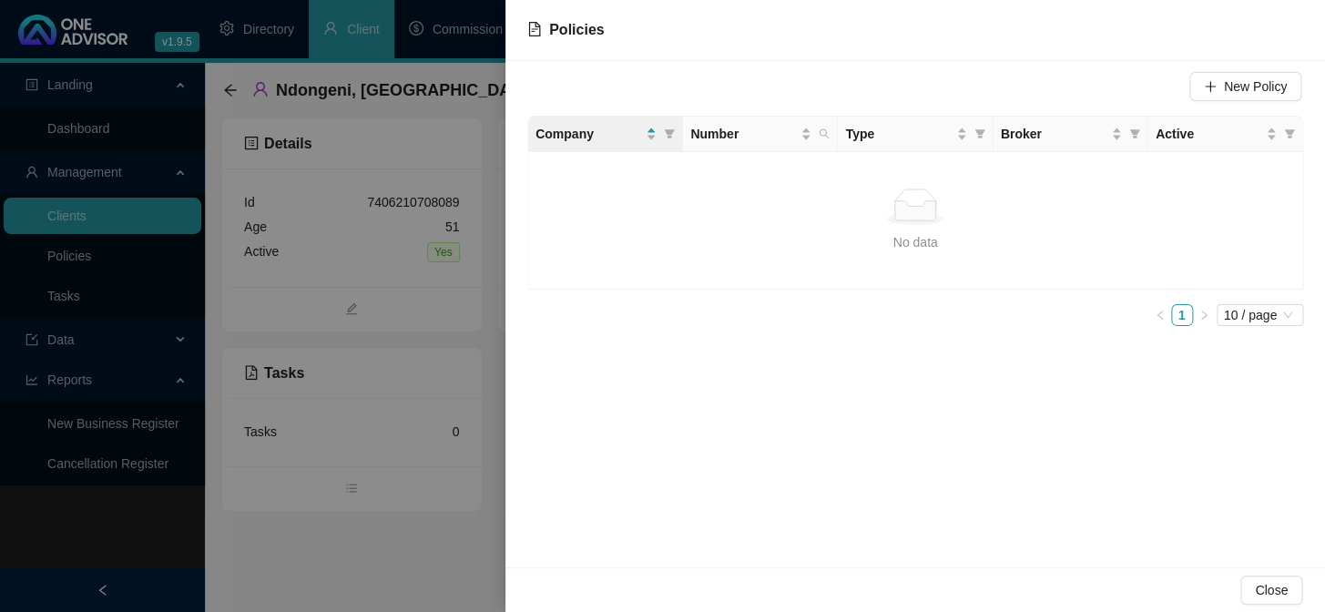
click at [231, 91] on div at bounding box center [662, 306] width 1325 height 612
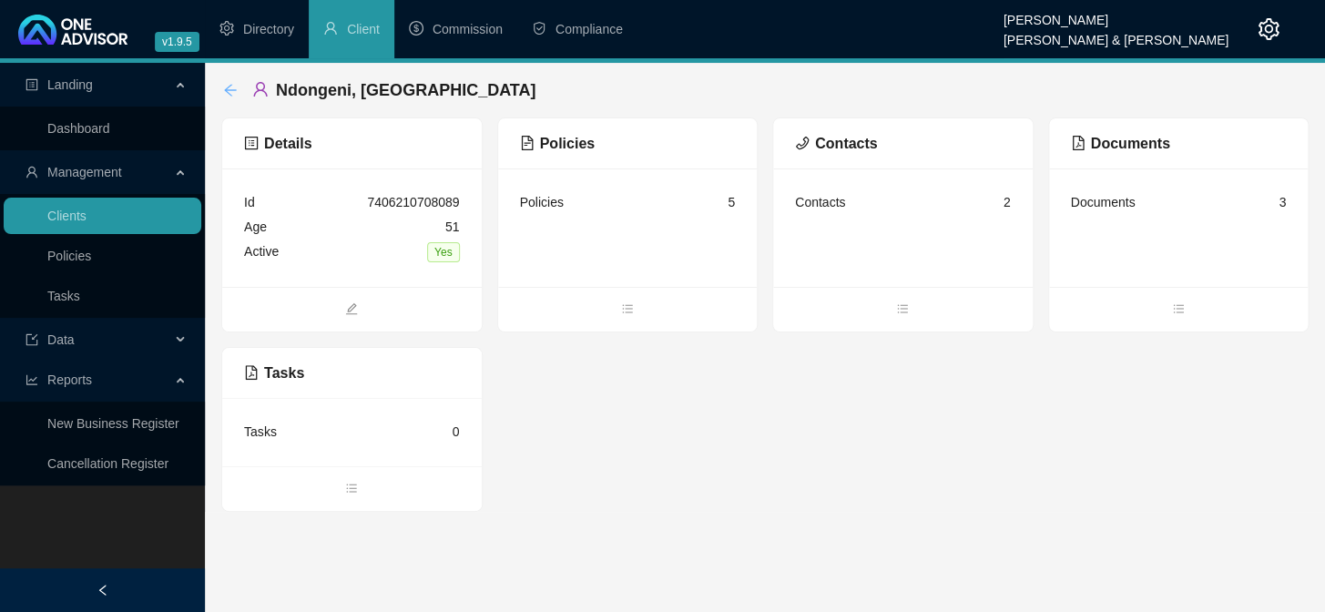
click at [229, 88] on icon "arrow-left" at bounding box center [230, 90] width 15 height 15
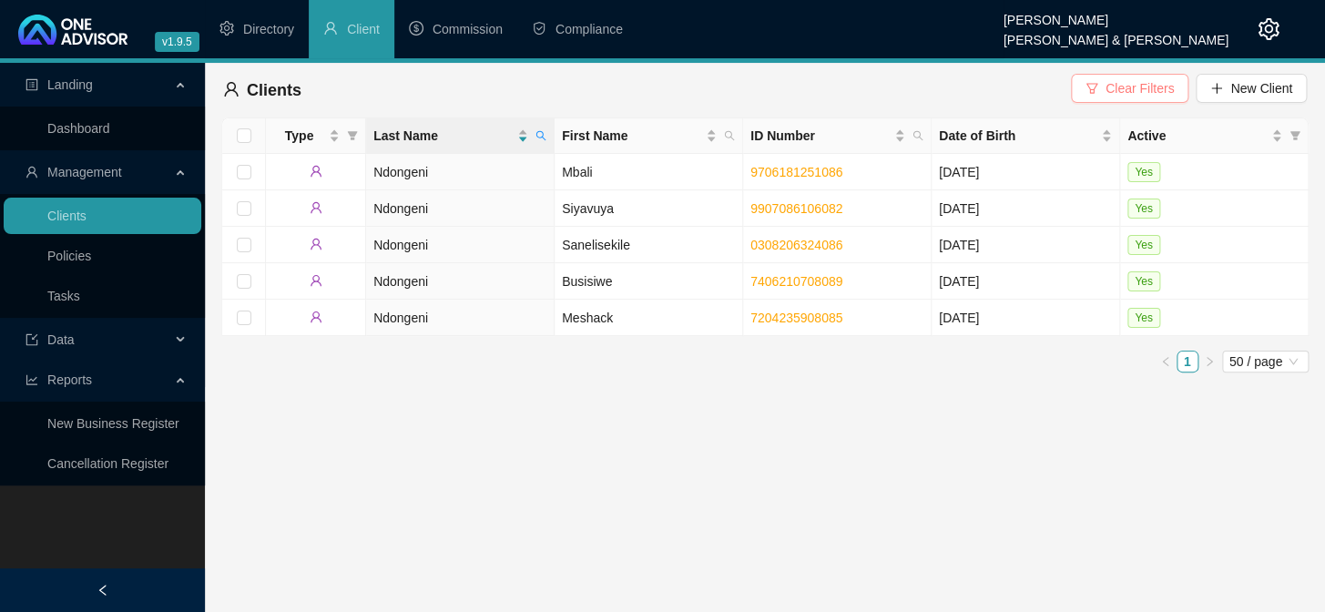
click at [1122, 86] on span "Clear Filters" at bounding box center [1139, 88] width 68 height 20
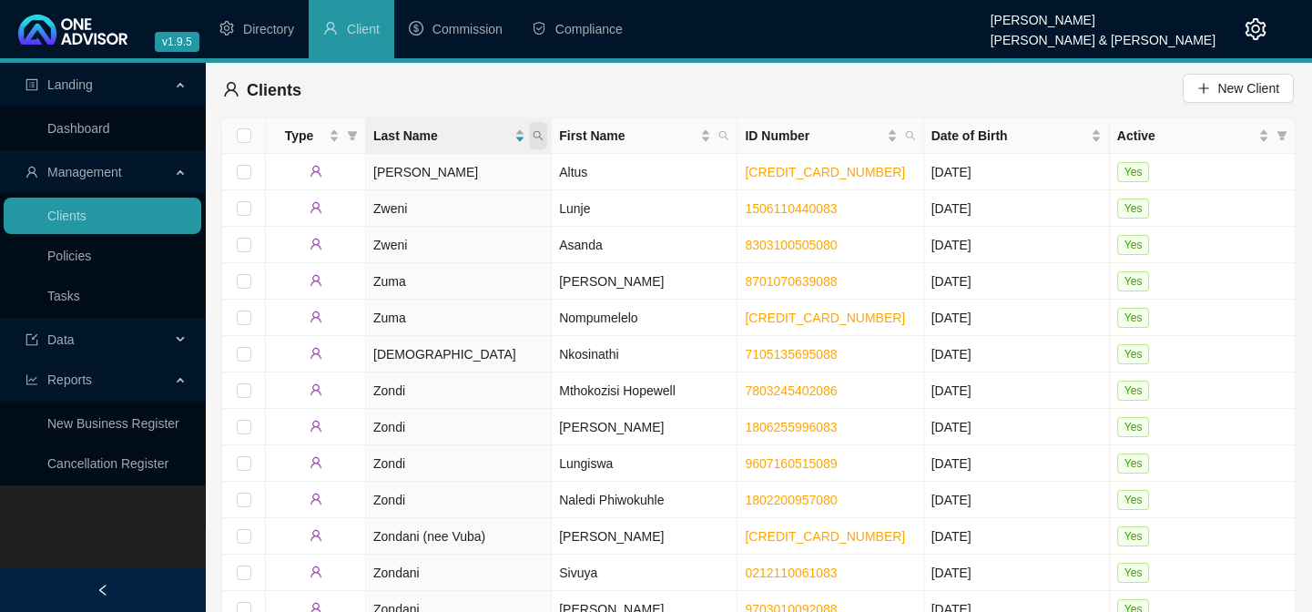
click at [539, 139] on icon "search" at bounding box center [538, 135] width 11 height 11
type input "ndongeni"
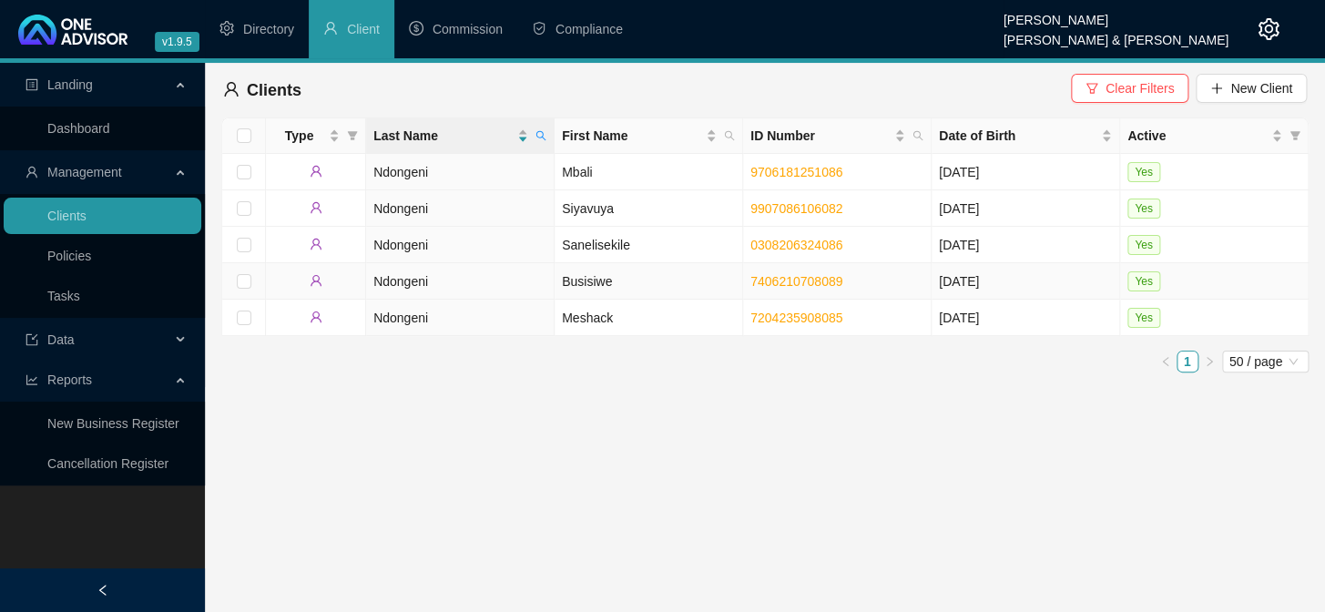
click at [393, 281] on td "Ndongeni" at bounding box center [460, 281] width 188 height 36
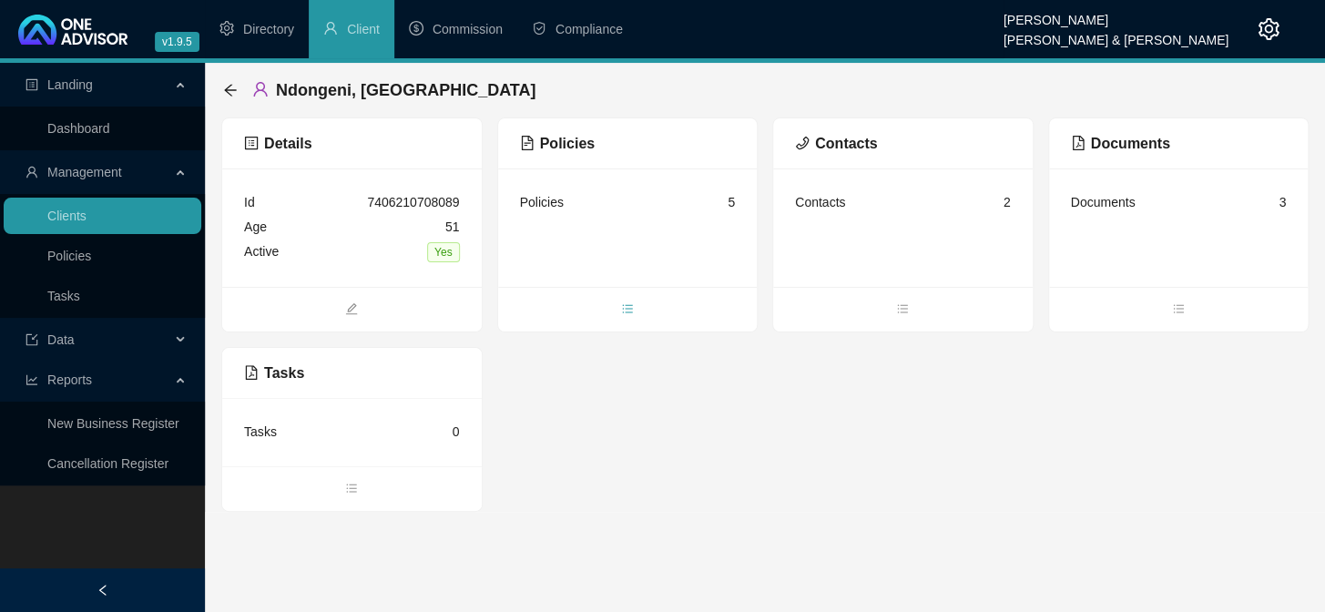
click at [622, 310] on icon "bars" at bounding box center [627, 308] width 13 height 13
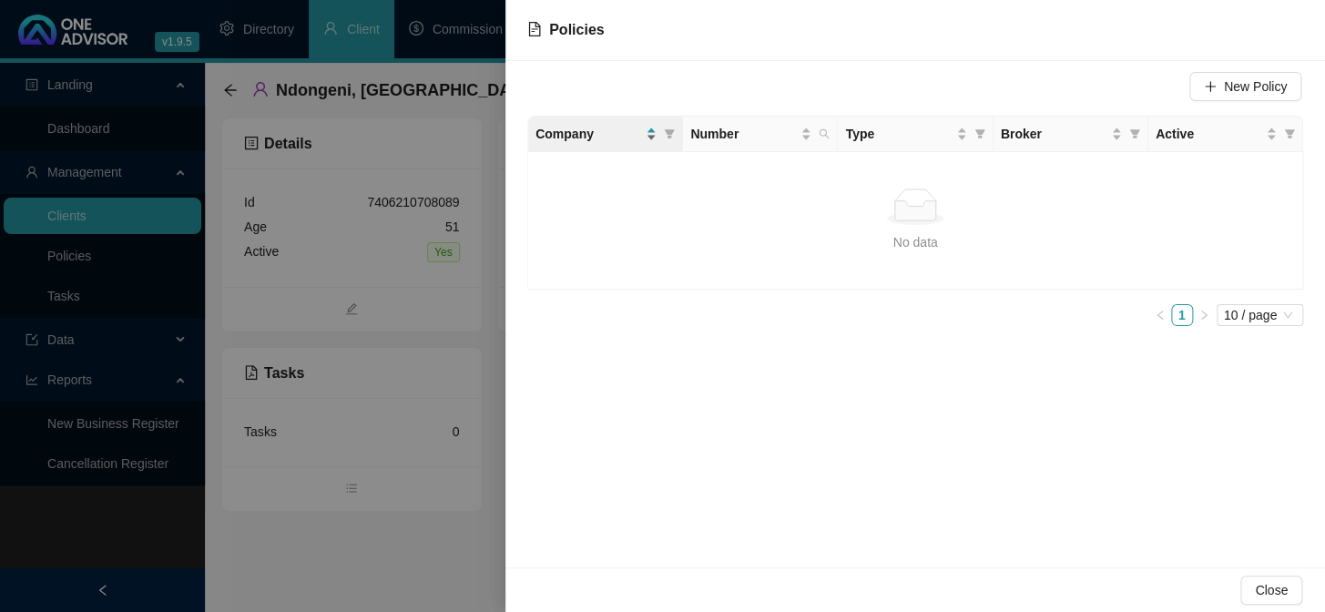
click at [650, 127] on div "Company" at bounding box center [595, 134] width 121 height 20
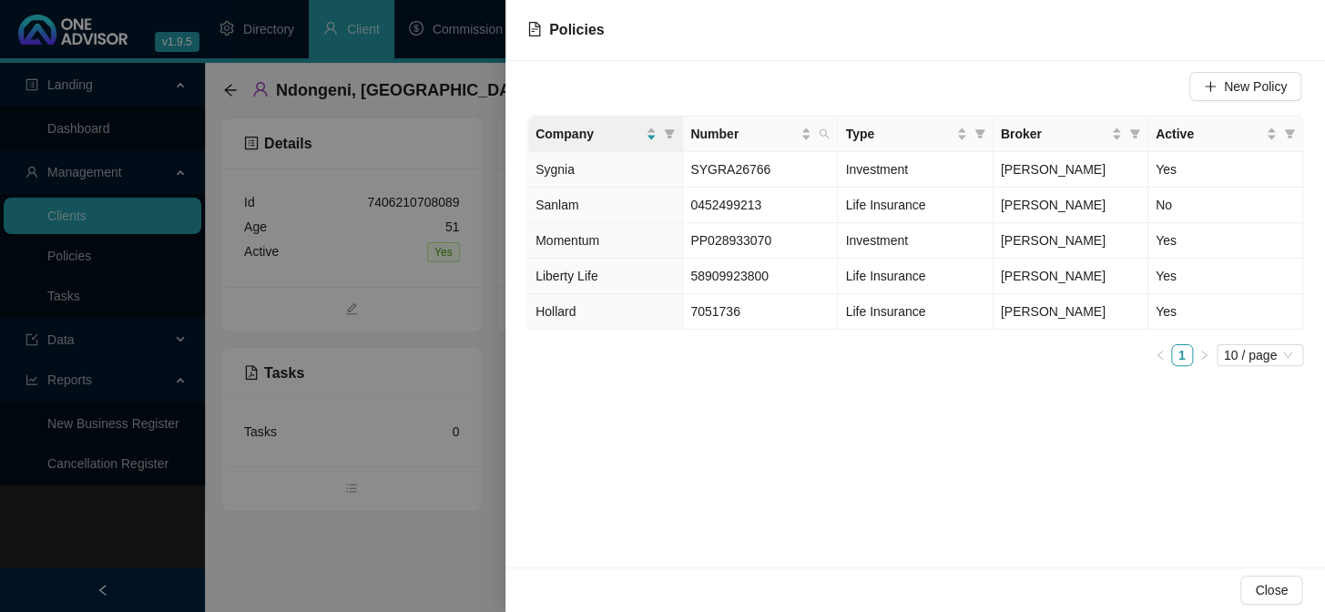
click at [409, 533] on div at bounding box center [662, 306] width 1325 height 612
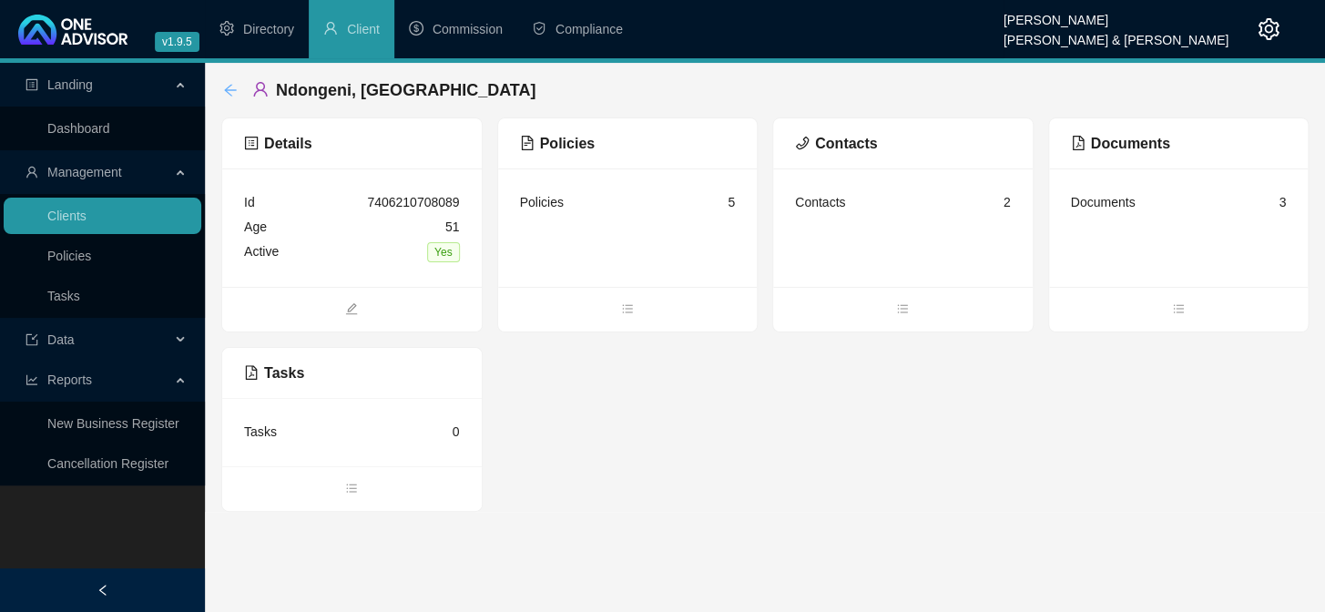
click at [231, 87] on icon "arrow-left" at bounding box center [230, 90] width 15 height 15
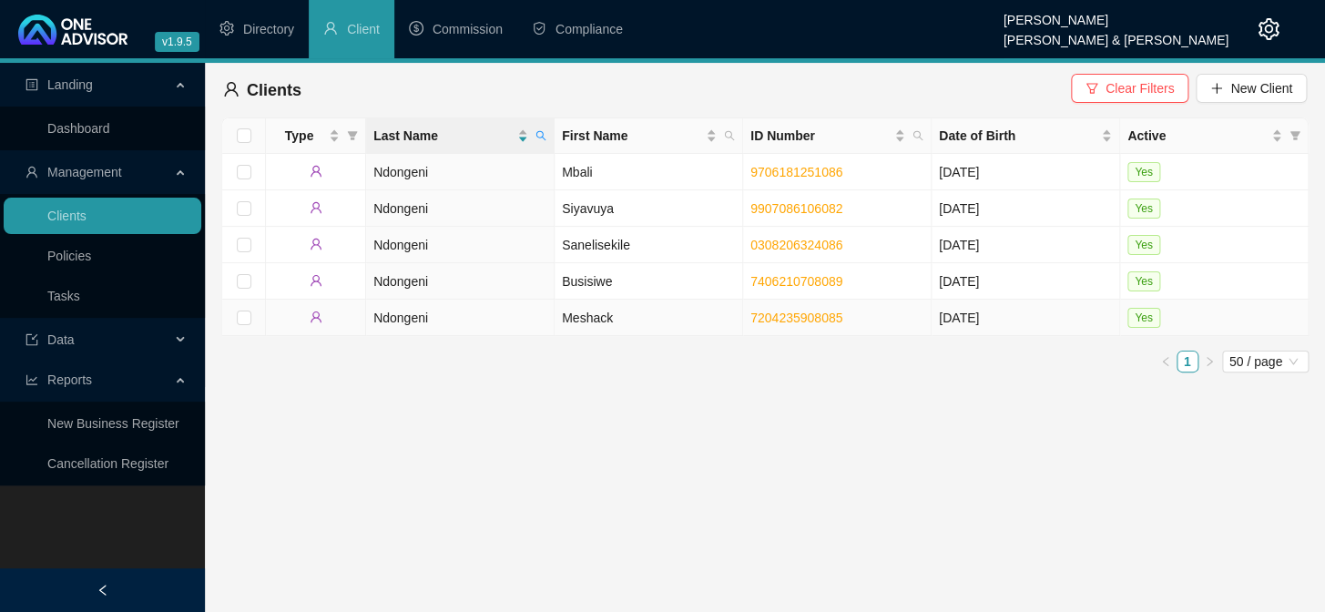
click at [392, 321] on td "Ndongeni" at bounding box center [460, 318] width 188 height 36
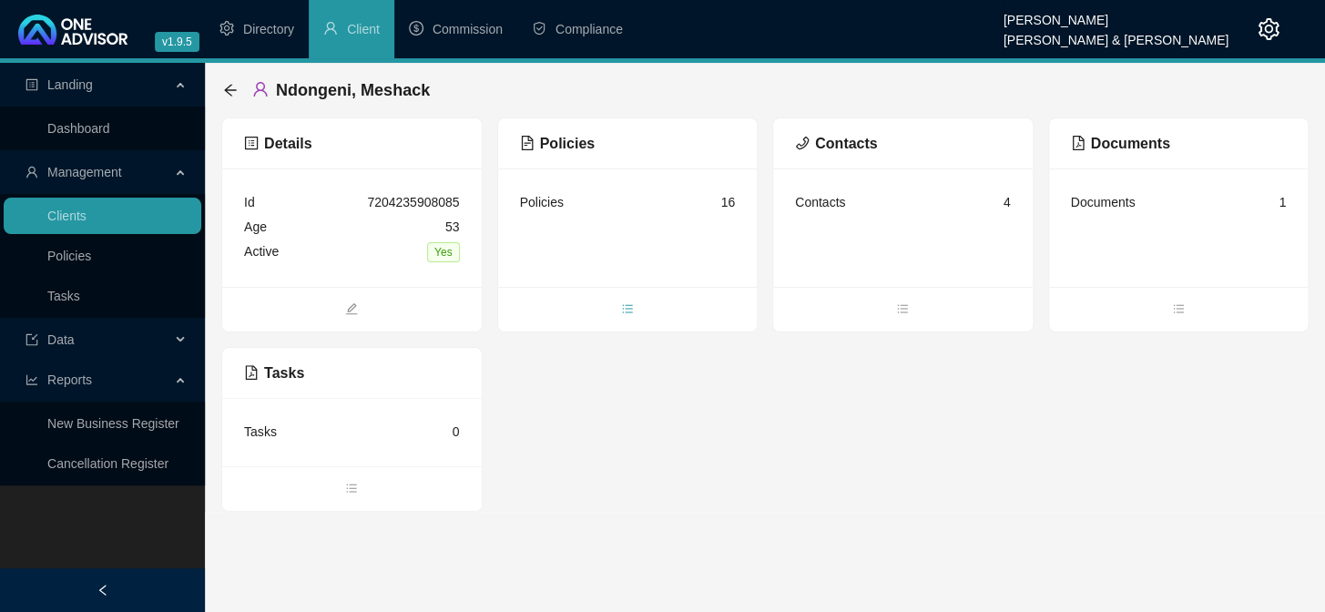
click at [630, 306] on icon "bars" at bounding box center [627, 308] width 13 height 13
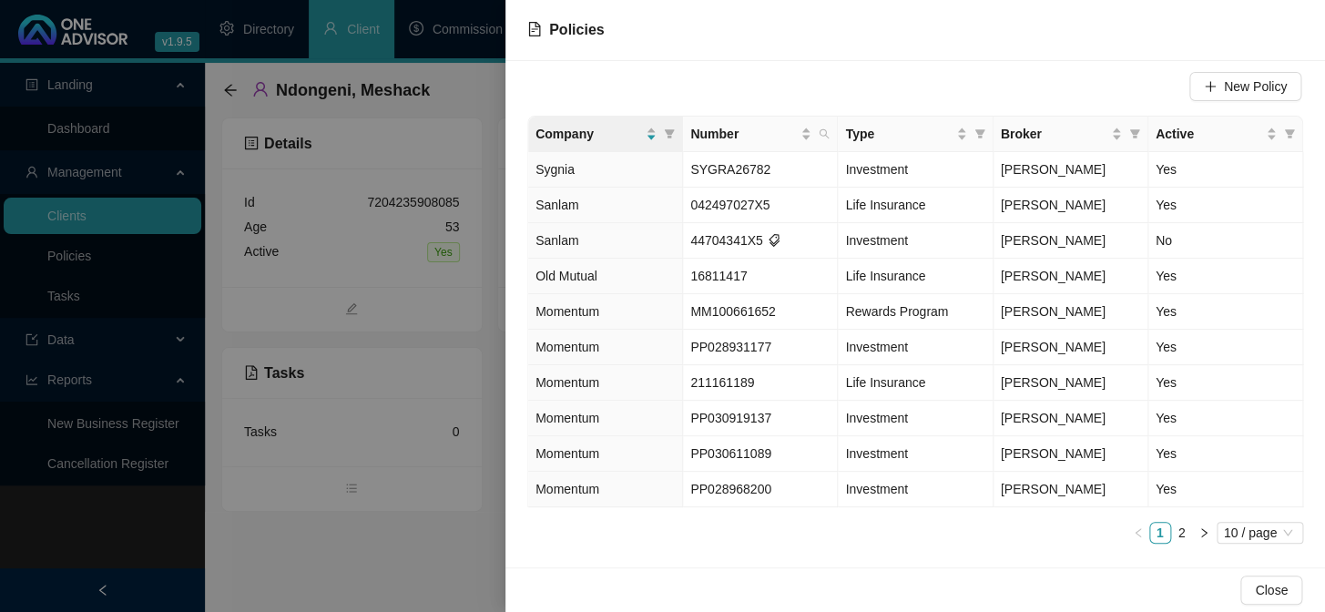
click at [449, 538] on div at bounding box center [662, 306] width 1325 height 612
